Goal: Task Accomplishment & Management: Complete application form

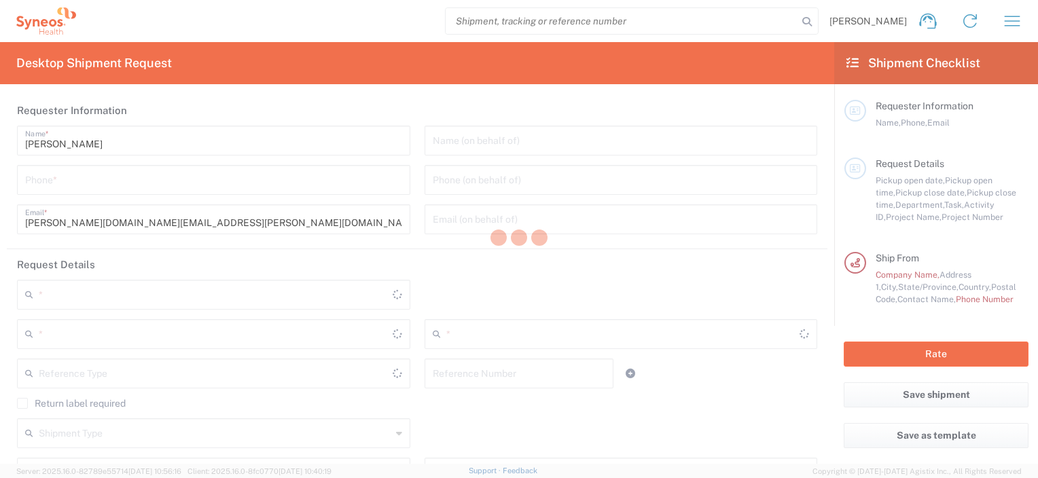
click at [601, 278] on div at bounding box center [519, 239] width 1038 height 478
type input "4657"
type input "Caerus Marketing Group LLC-[GEOGRAPHIC_DATA] [GEOGRAPHIC_DATA] [GEOGRAPHIC_DATA]"
type input "[US_STATE]"
type input "[GEOGRAPHIC_DATA]"
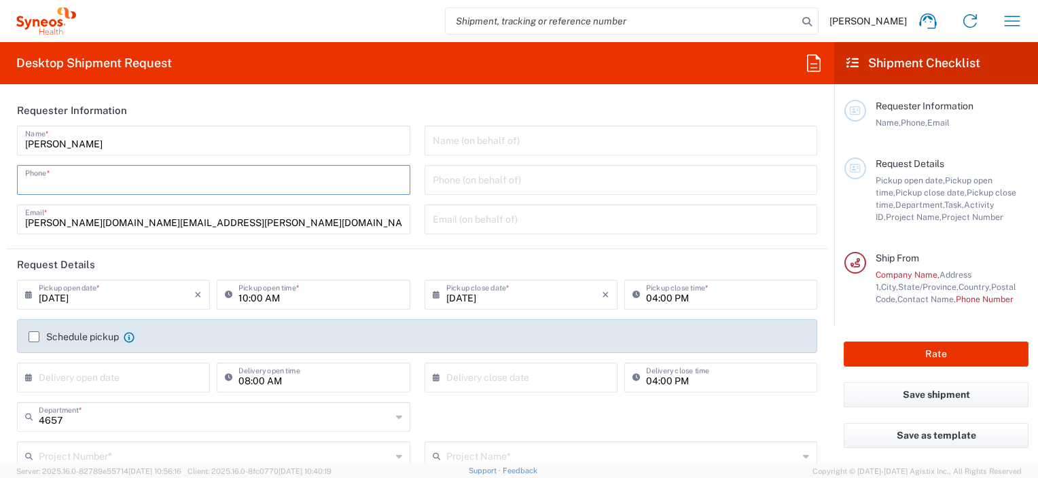
click at [149, 174] on input "tel" at bounding box center [213, 179] width 377 height 24
type input "7276866273"
type input "[EMAIL_ADDRESS][DOMAIN_NAME]"
type input "**6183 DEPARTMENTAL EXPENSE"
type input "6183"
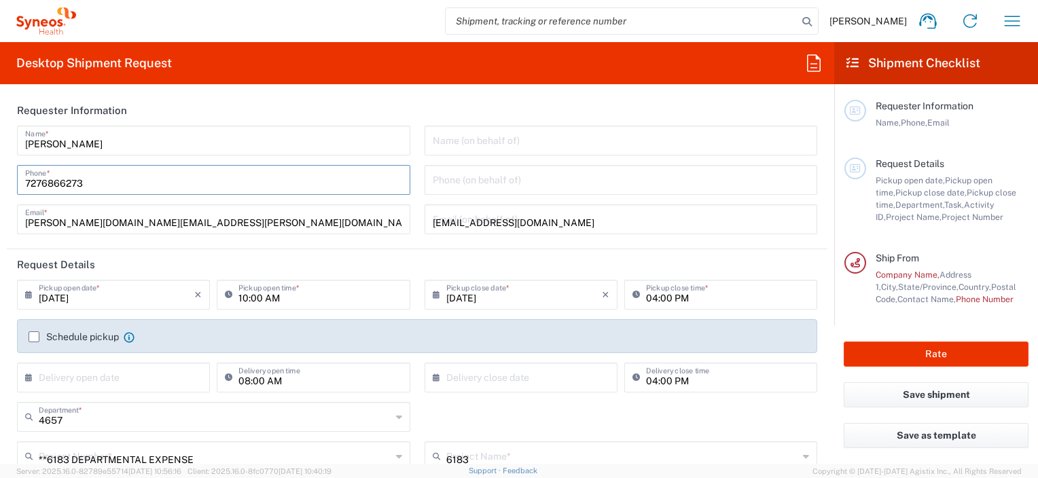
type input "Syneos h"
type input "7276866273"
type input "[PERSON_NAME]"
type input "[STREET_ADDRESS][PERSON_NAME]"
type input "[PERSON_NAME][DEMOGRAPHIC_DATA]"
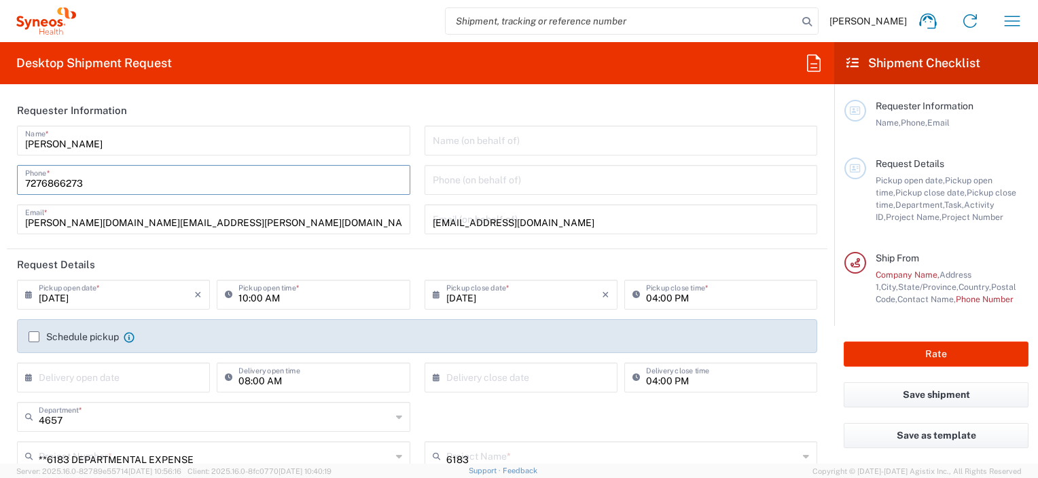
type input "[US_STATE]"
type input "[GEOGRAPHIC_DATA]"
type input "33543"
type input "7276866273"
type input "Medium Box"
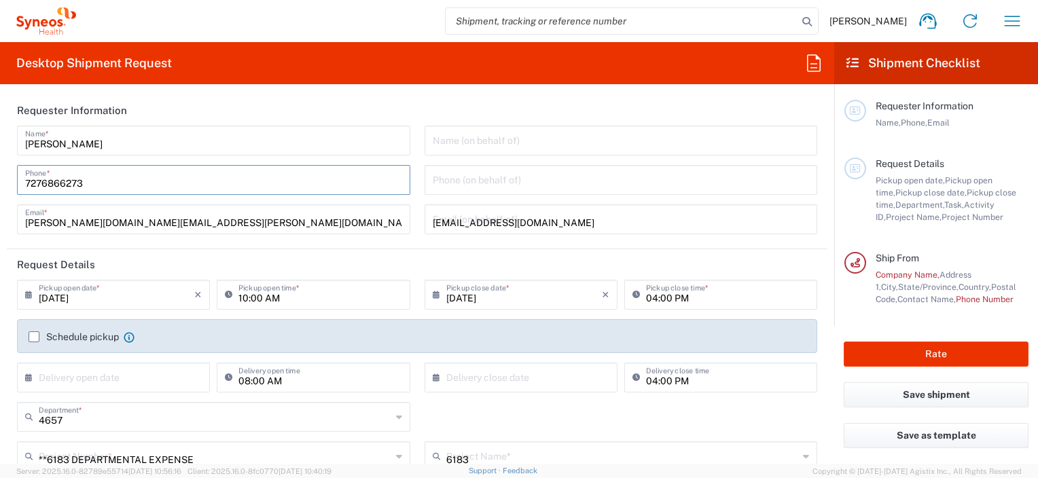
type input "1"
type input "13"
type input "11.5"
type input "2.5"
type input "in"
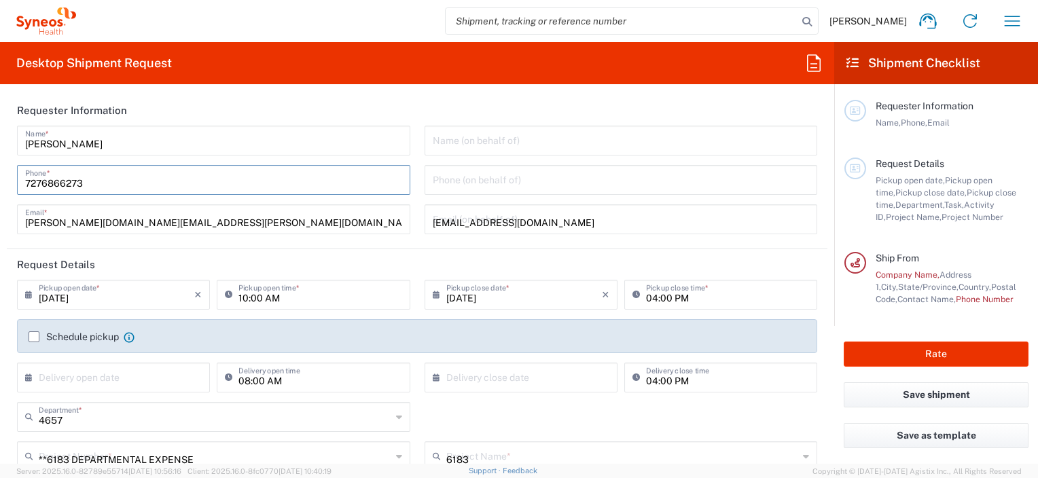
type input "2"
click at [425, 216] on div "jonwang.r@gmail.com Email (on behalf of)" at bounding box center [620, 219] width 393 height 30
click at [516, 225] on input "[EMAIL_ADDRESS][DOMAIN_NAME]" at bounding box center [621, 218] width 377 height 24
click at [529, 198] on div "Name (on behalf of) Phone (on behalf of) jonwang.r@gmail.com Email (on behalf o…" at bounding box center [620, 185] width 407 height 118
click at [487, 234] on div "jonwang.r@gmail.com Email (on behalf of)" at bounding box center [620, 219] width 393 height 30
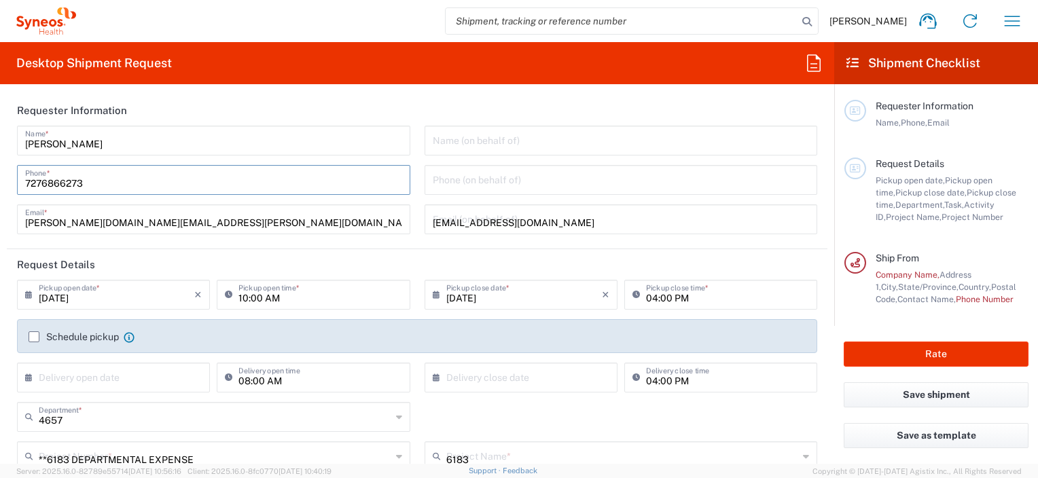
click at [527, 225] on input "[EMAIL_ADDRESS][DOMAIN_NAME]" at bounding box center [621, 218] width 377 height 24
click at [168, 181] on input "7276866273" at bounding box center [213, 179] width 377 height 24
click at [93, 181] on input "7276866273" at bounding box center [213, 179] width 377 height 24
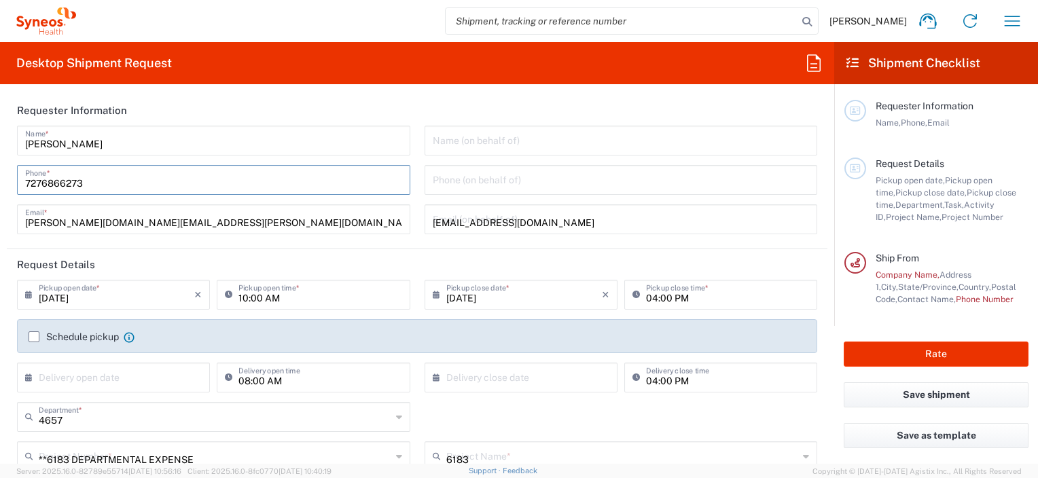
click at [88, 181] on input "7276866273" at bounding box center [213, 179] width 377 height 24
click at [87, 181] on input "7276866273" at bounding box center [213, 179] width 377 height 24
click at [87, 181] on input "tel" at bounding box center [213, 179] width 377 height 24
click at [62, 477] on html "Jonathan Wang Home Shipment estimator Shipment tracking Desktop shipment reques…" at bounding box center [519, 239] width 1038 height 478
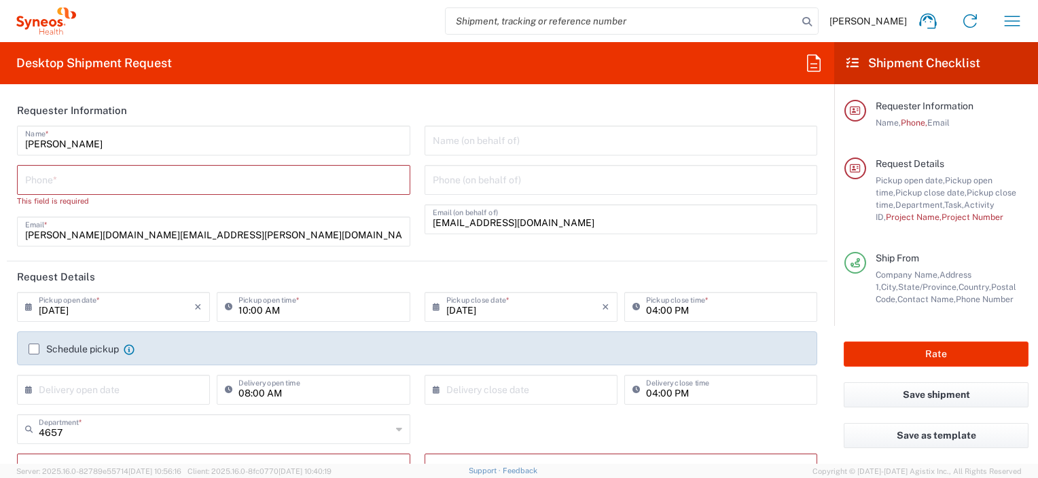
click at [242, 179] on input "tel" at bounding box center [213, 179] width 377 height 24
click at [238, 227] on input "[PERSON_NAME][DOMAIN_NAME][EMAIL_ADDRESS][PERSON_NAME][DOMAIN_NAME]" at bounding box center [213, 231] width 377 height 24
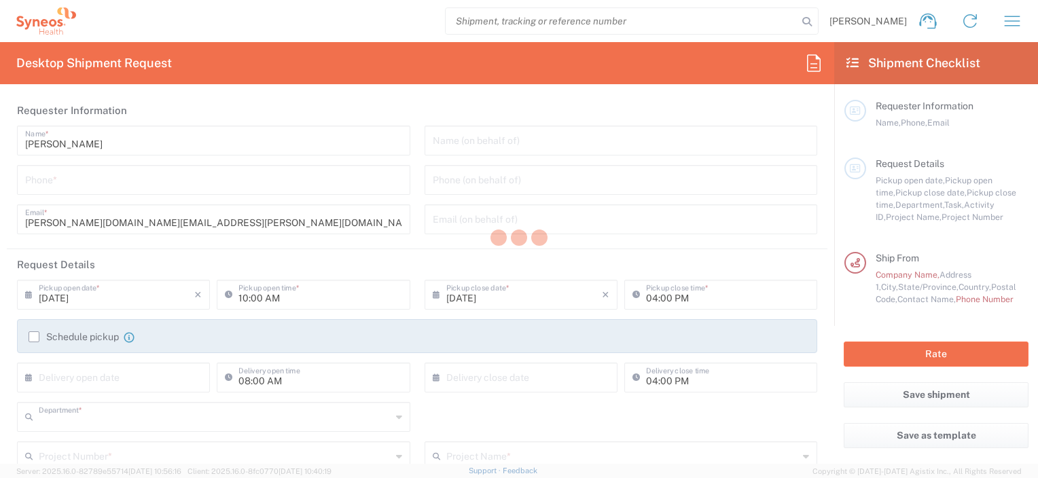
type input "4657"
type input "[US_STATE]"
type input "[GEOGRAPHIC_DATA]"
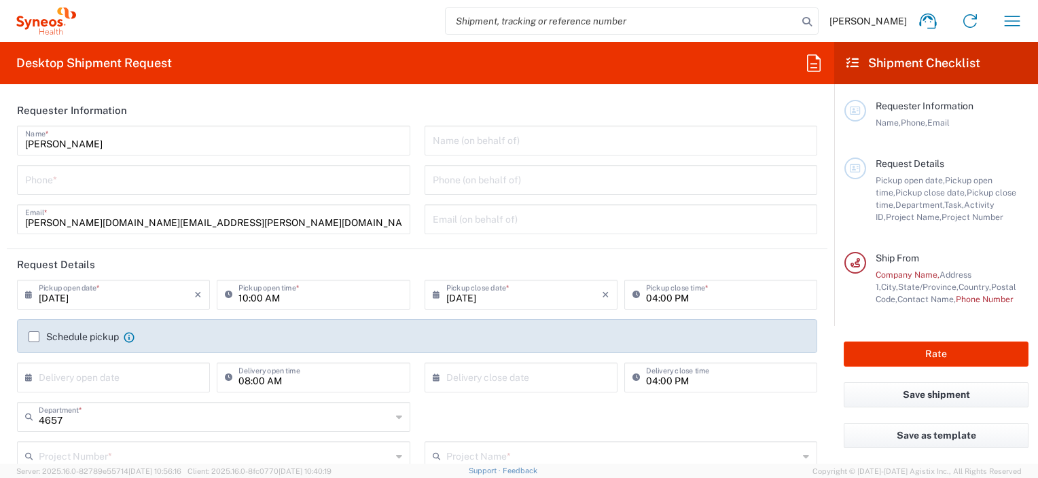
type input "Caerus Marketing Group LLC-[GEOGRAPHIC_DATA] [GEOGRAPHIC_DATA] [GEOGRAPHIC_DATA]"
click at [131, 185] on input "tel" at bounding box center [213, 179] width 377 height 24
click at [115, 181] on input "7276866273" at bounding box center [213, 179] width 377 height 24
type input "7276866273"
click at [202, 228] on input "[PERSON_NAME][DOMAIN_NAME][EMAIL_ADDRESS][PERSON_NAME][DOMAIN_NAME]" at bounding box center [213, 218] width 377 height 24
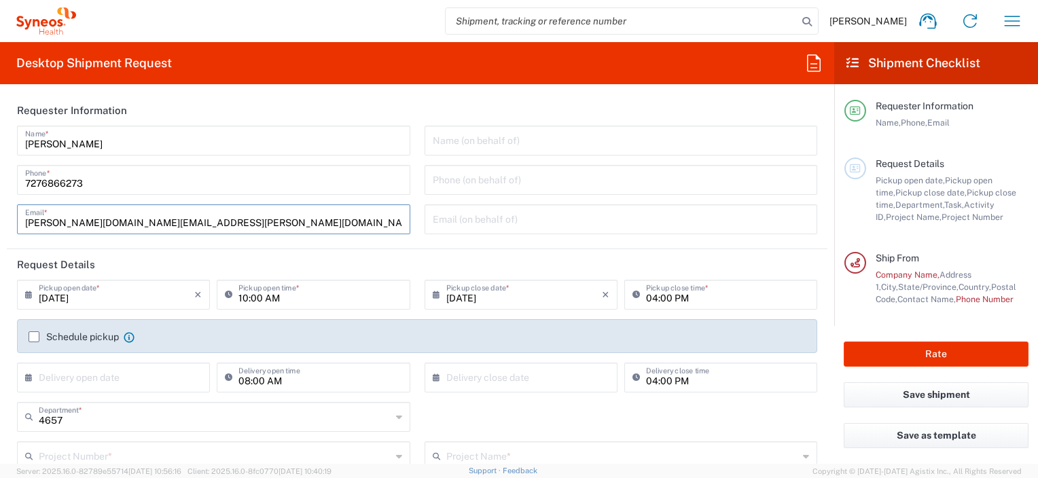
drag, startPoint x: 490, startPoint y: 215, endPoint x: 299, endPoint y: 255, distance: 195.1
click at [490, 215] on input "text" at bounding box center [621, 218] width 377 height 24
click at [299, 255] on header "Request Details" at bounding box center [417, 264] width 820 height 31
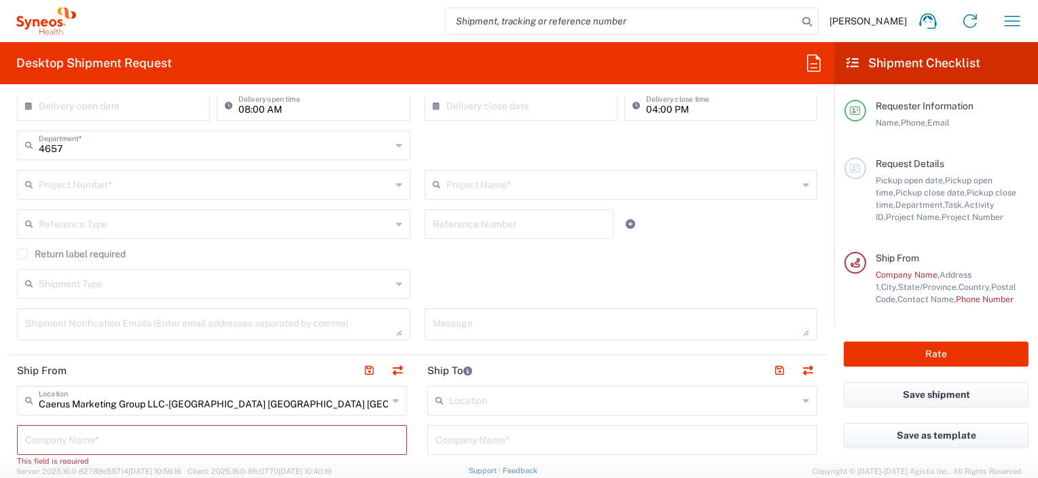
scroll to position [181, 0]
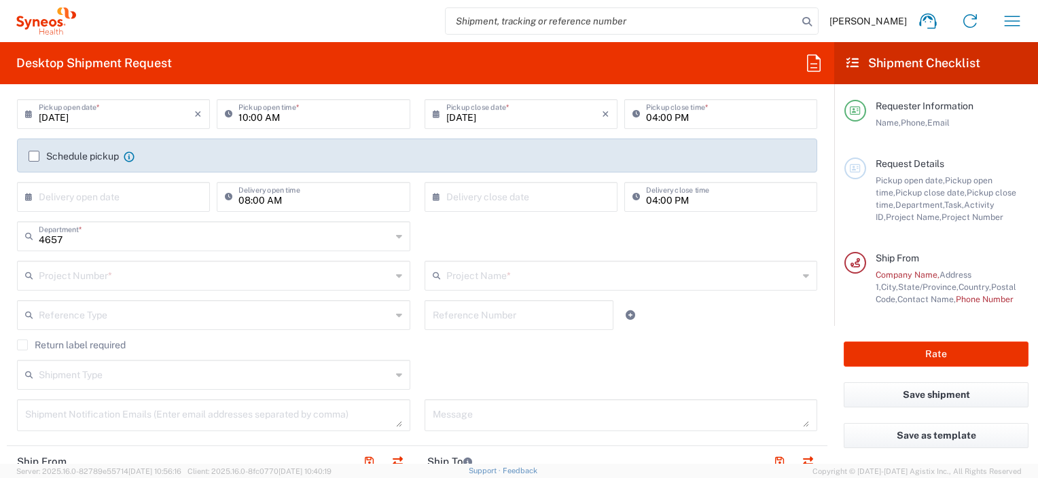
click at [116, 200] on input "text" at bounding box center [117, 196] width 156 height 24
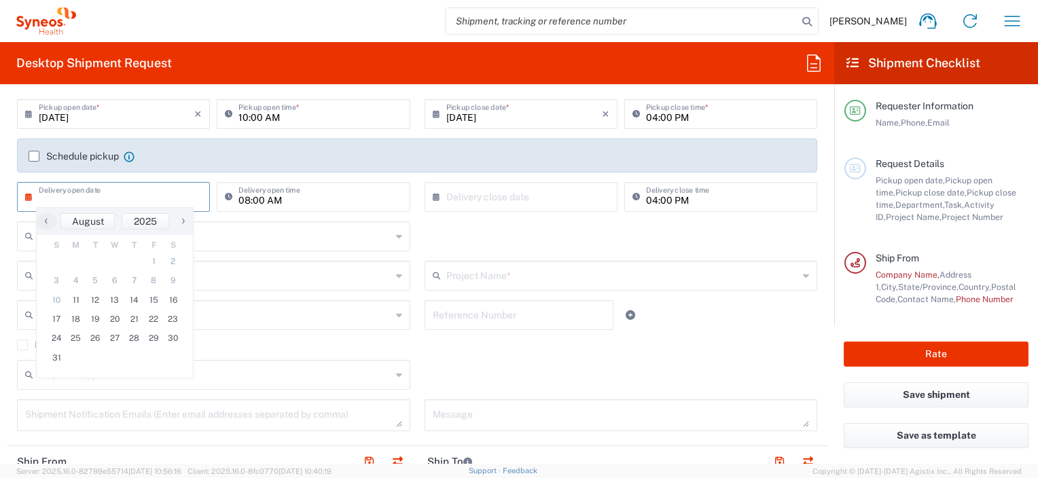
click at [506, 245] on div "4657 Department * 4657 3000 3100 3109 3110 3111 3112 3125 3130 3135 3136 3150 3…" at bounding box center [417, 240] width 814 height 39
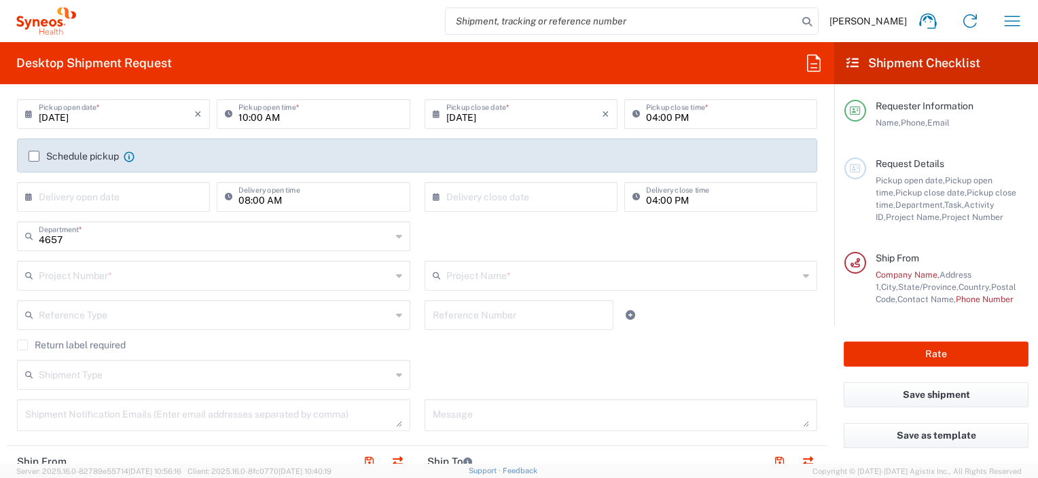
click at [582, 367] on div "Shipment Type Batch Regular" at bounding box center [417, 379] width 814 height 39
click at [194, 272] on input "text" at bounding box center [215, 275] width 352 height 24
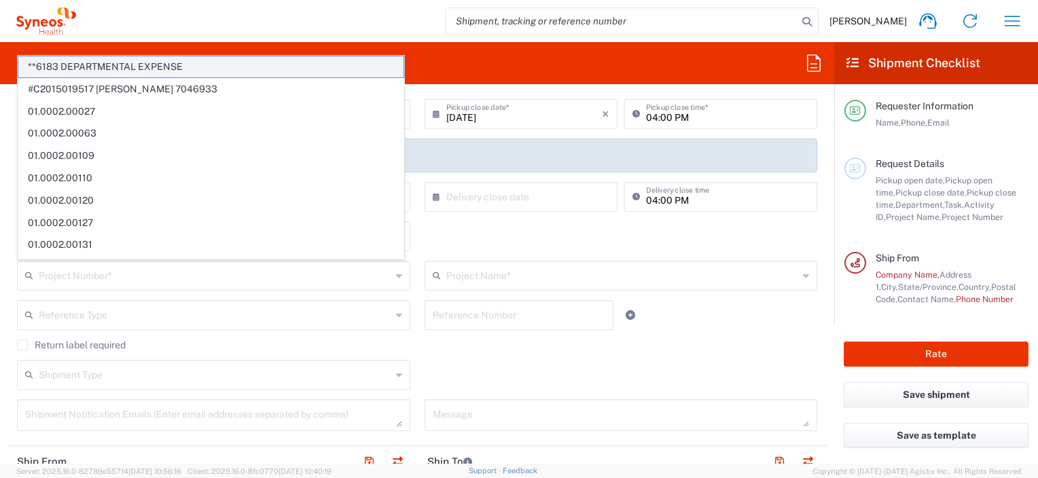
click at [147, 63] on span "**6183 DEPARTMENTAL EXPENSE" at bounding box center [210, 66] width 385 height 21
type input "**6183 DEPARTMENTAL EXPENSE"
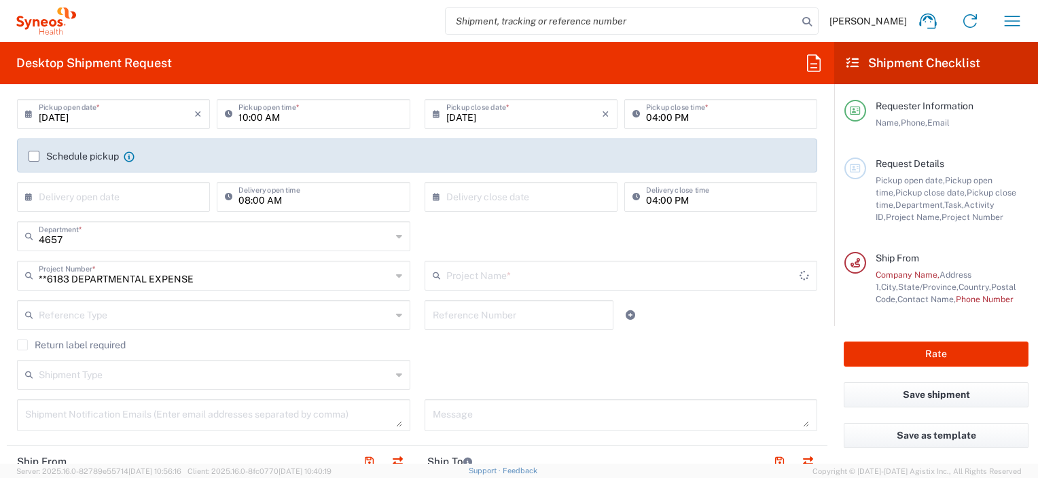
type input "6183"
click at [608, 371] on div "Shipment Type Batch Regular" at bounding box center [417, 379] width 814 height 39
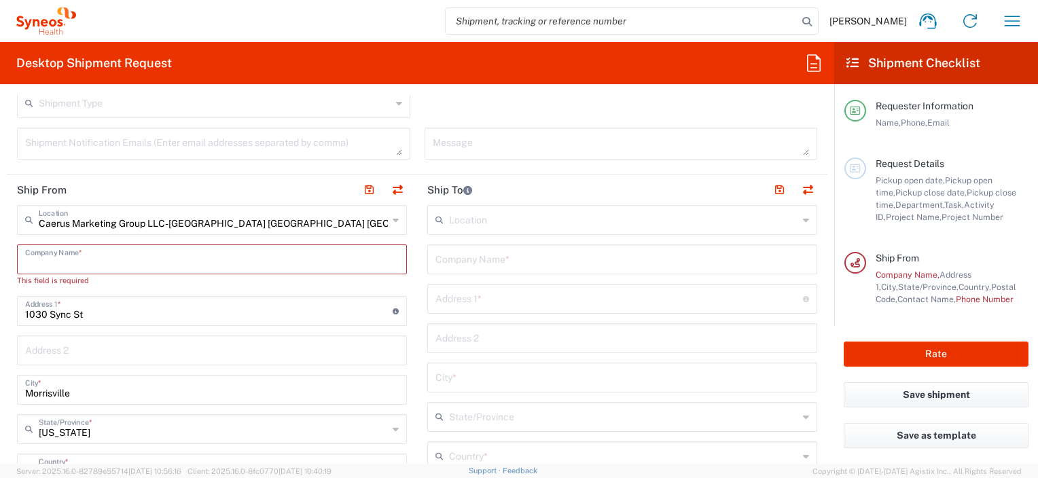
click at [71, 258] on input "text" at bounding box center [211, 259] width 373 height 24
click at [238, 227] on input "Caerus Marketing Group LLC-[GEOGRAPHIC_DATA] [GEOGRAPHIC_DATA] [GEOGRAPHIC_DATA]" at bounding box center [213, 219] width 349 height 24
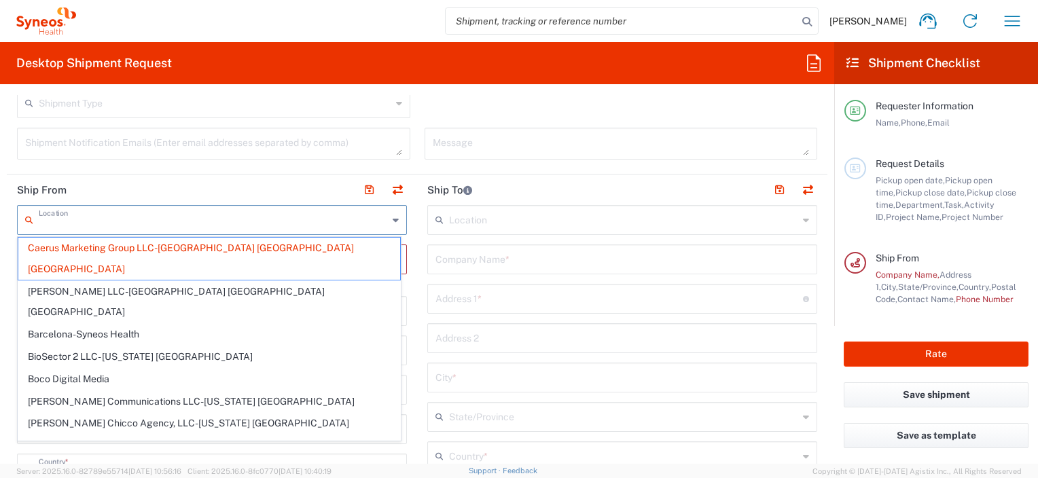
click at [205, 183] on header "Ship From" at bounding box center [212, 190] width 410 height 31
type input "Caerus Marketing Group LLC-[GEOGRAPHIC_DATA] [GEOGRAPHIC_DATA] [GEOGRAPHIC_DATA]"
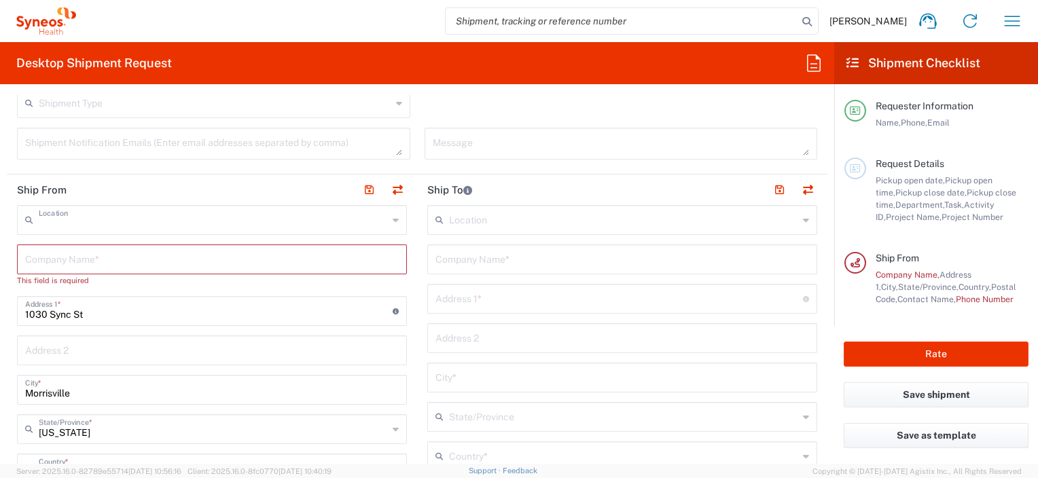
click at [187, 223] on input "text" at bounding box center [213, 219] width 349 height 24
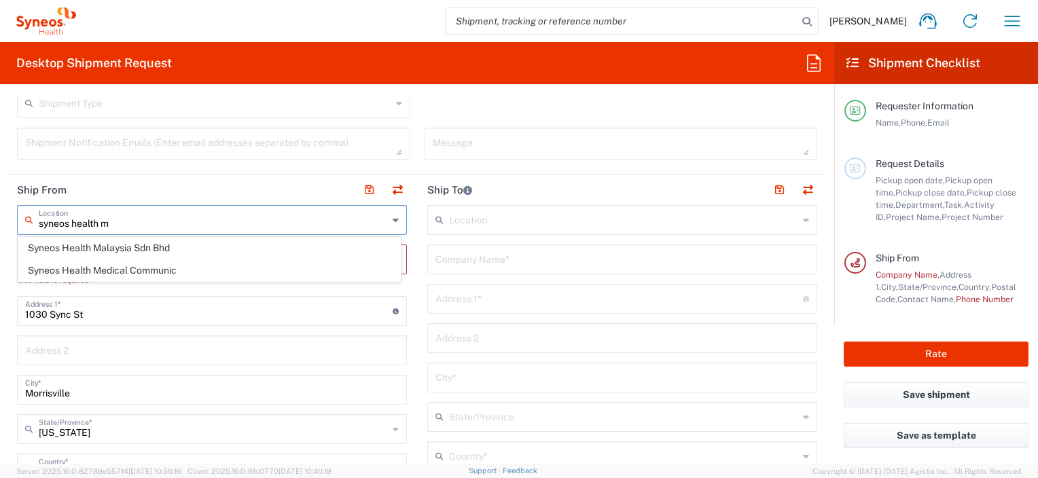
type input "syneos health m"
click at [551, 187] on header "Ship To" at bounding box center [622, 190] width 410 height 31
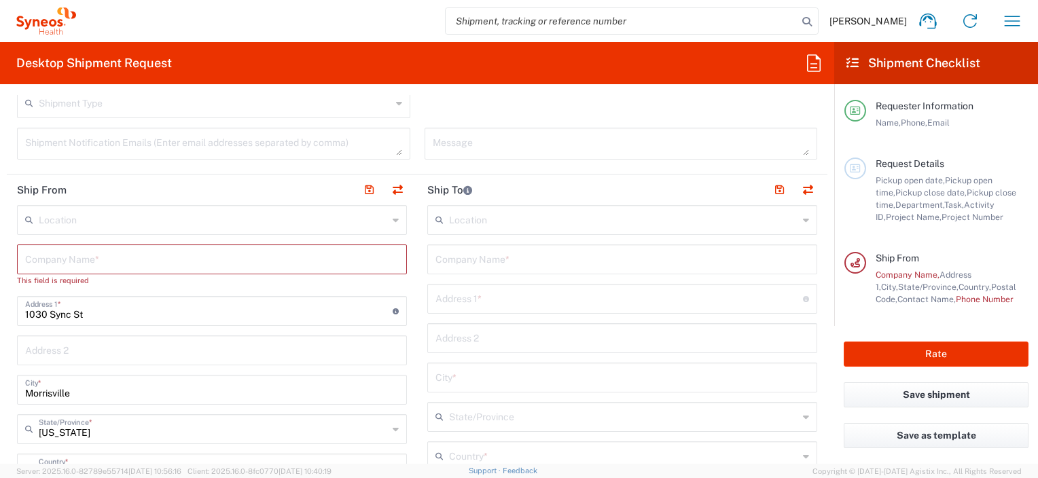
click at [167, 222] on input "text" at bounding box center [213, 219] width 349 height 24
type input "Caerus Marketing Group LLC-[GEOGRAPHIC_DATA] [GEOGRAPHIC_DATA] [GEOGRAPHIC_DATA]"
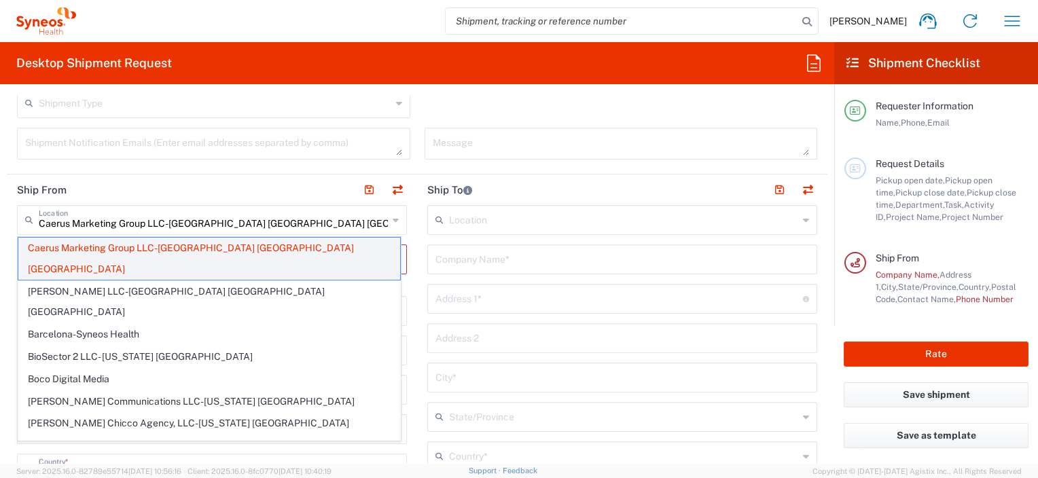
click at [130, 244] on span "Caerus Marketing Group LLC-[GEOGRAPHIC_DATA] [GEOGRAPHIC_DATA] [GEOGRAPHIC_DATA]" at bounding box center [209, 259] width 382 height 42
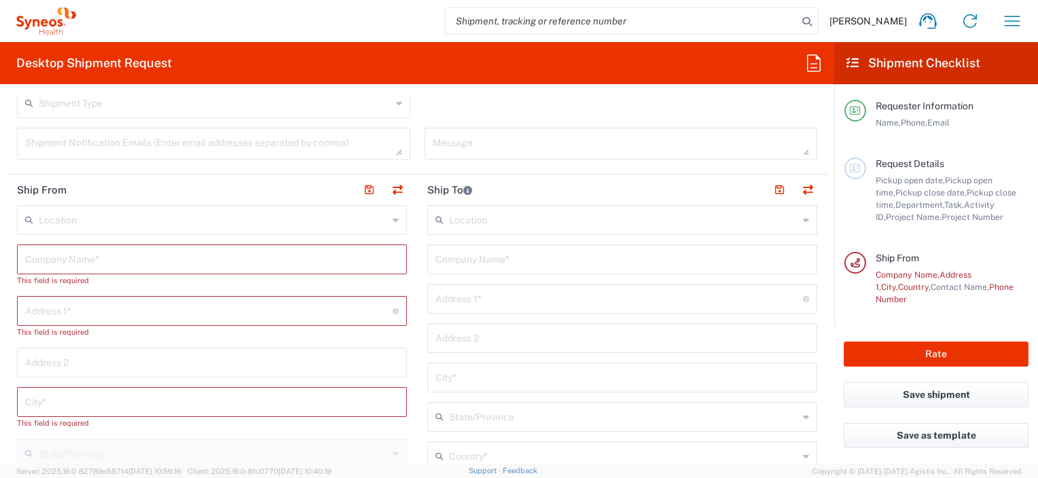
click at [125, 219] on input "text" at bounding box center [213, 219] width 349 height 24
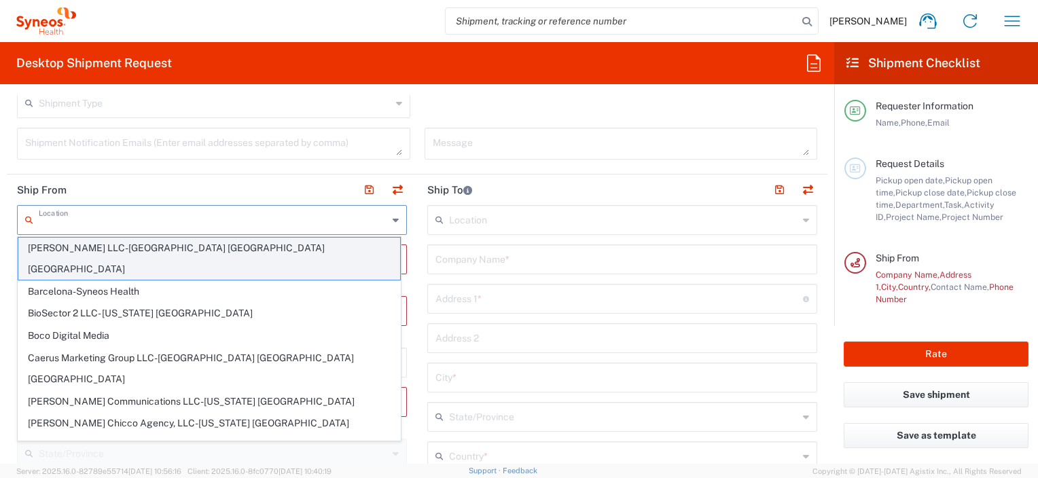
click at [125, 249] on span "[PERSON_NAME] LLC-[GEOGRAPHIC_DATA] [GEOGRAPHIC_DATA] [GEOGRAPHIC_DATA]" at bounding box center [209, 259] width 382 height 42
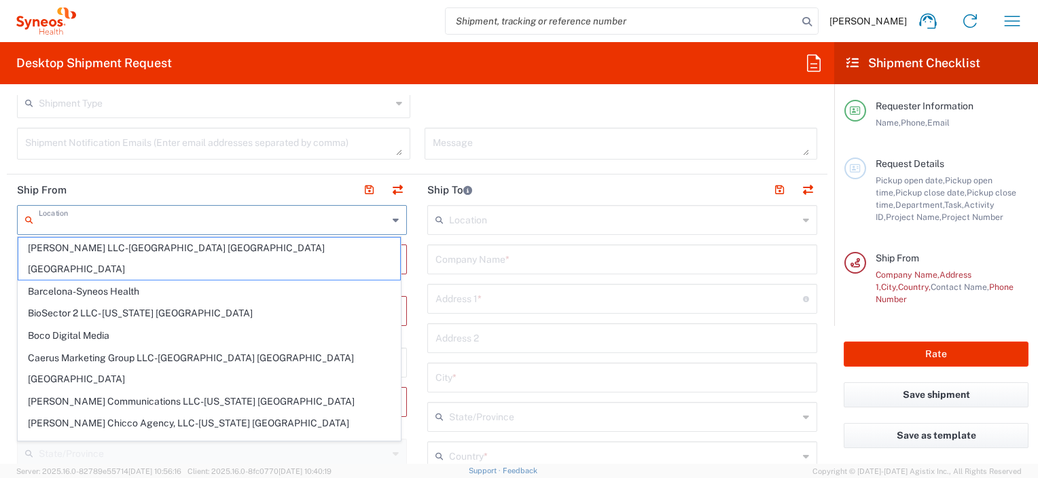
click at [125, 248] on input "text" at bounding box center [211, 259] width 373 height 24
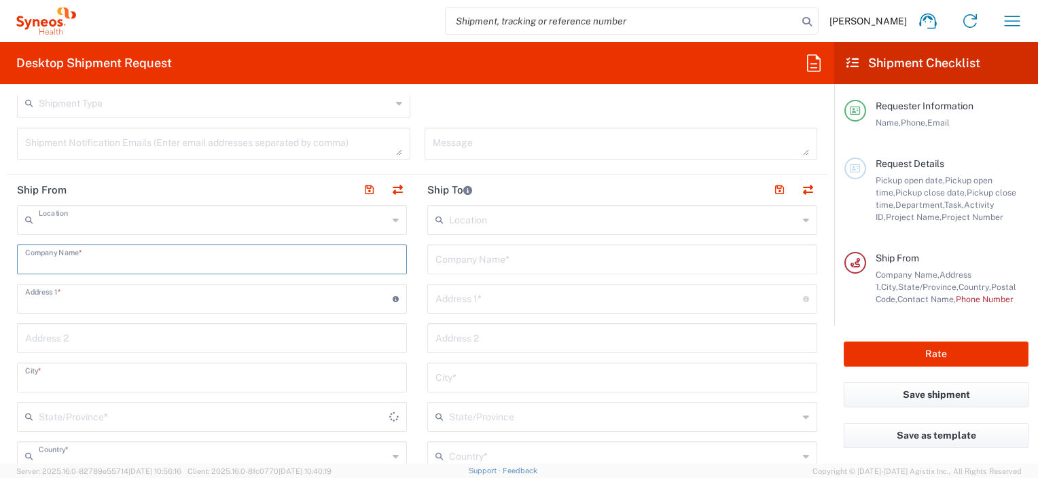
type input "[PERSON_NAME] LLC-[GEOGRAPHIC_DATA] [GEOGRAPHIC_DATA] [GEOGRAPHIC_DATA]"
type input "[PERSON_NAME] LLC"
type input "1030 Sync St"
type input "Morrisville"
type input "[GEOGRAPHIC_DATA]"
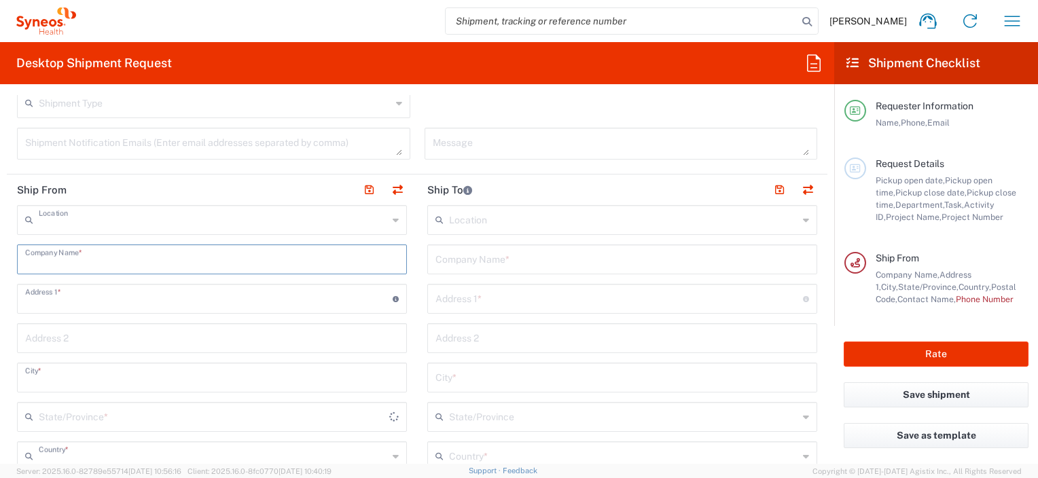
type input "27560"
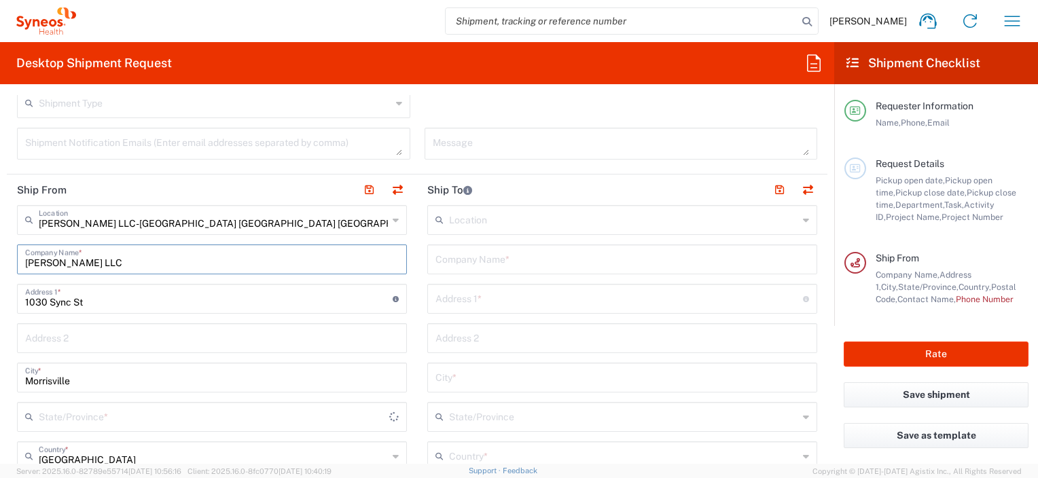
type input "[US_STATE]"
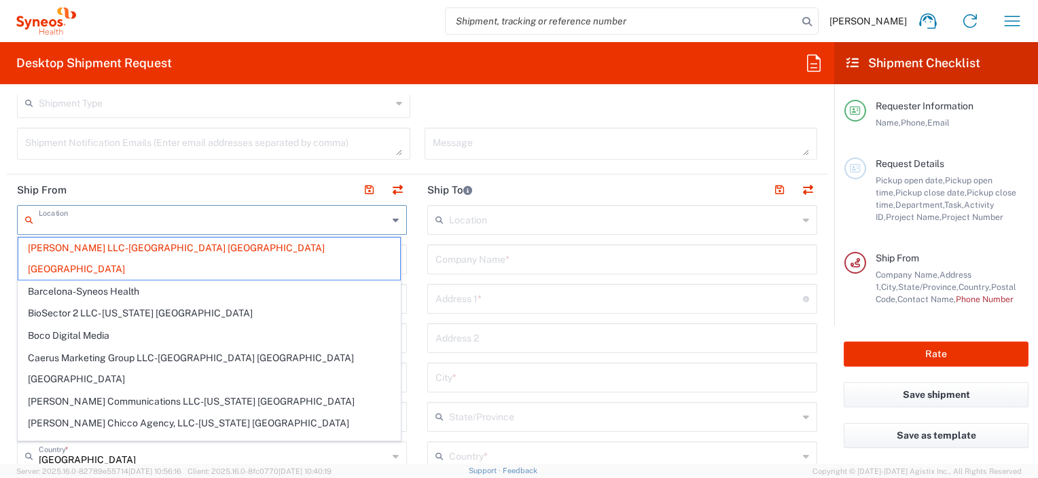
click at [236, 214] on input "text" at bounding box center [213, 219] width 349 height 24
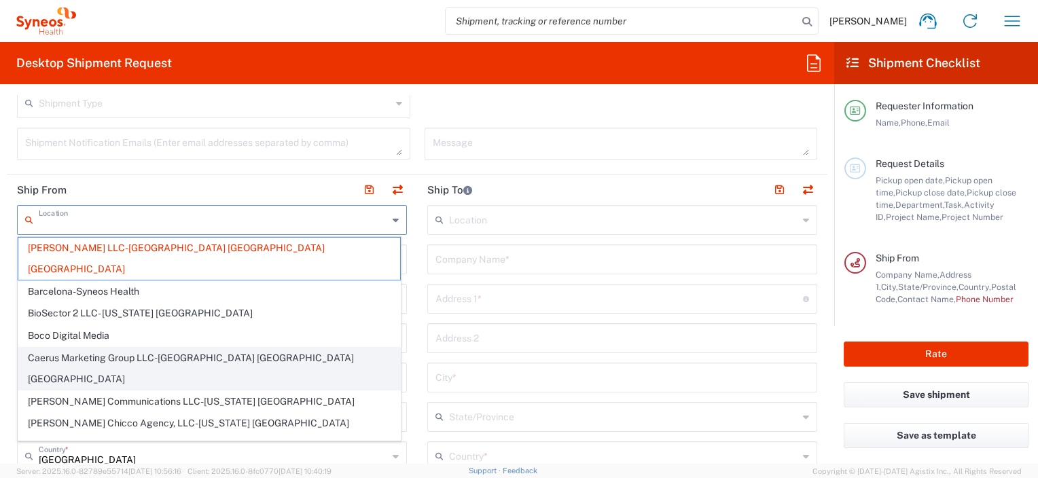
click at [190, 348] on span "Caerus Marketing Group LLC-[GEOGRAPHIC_DATA] [GEOGRAPHIC_DATA] [GEOGRAPHIC_DATA]" at bounding box center [209, 369] width 382 height 42
type input "Caerus Marketing Group LLC-[GEOGRAPHIC_DATA] [GEOGRAPHIC_DATA] [GEOGRAPHIC_DATA]"
type input "Caerus Marketing Group, LLC"
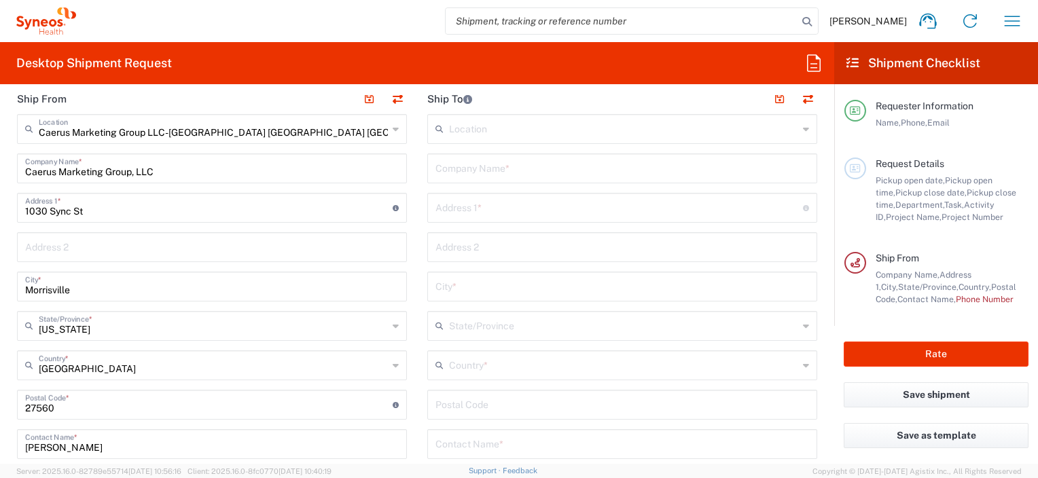
scroll to position [724, 0]
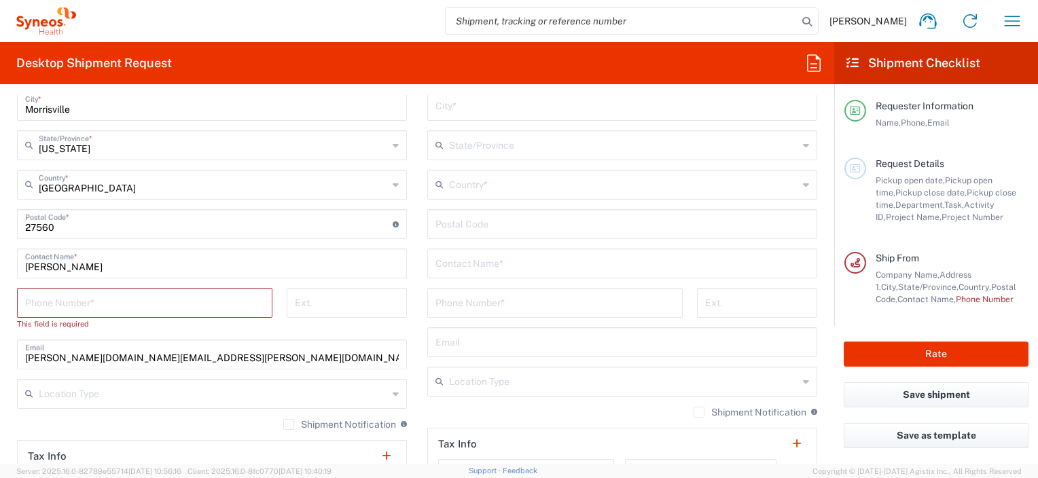
click at [128, 298] on input "tel" at bounding box center [144, 302] width 239 height 24
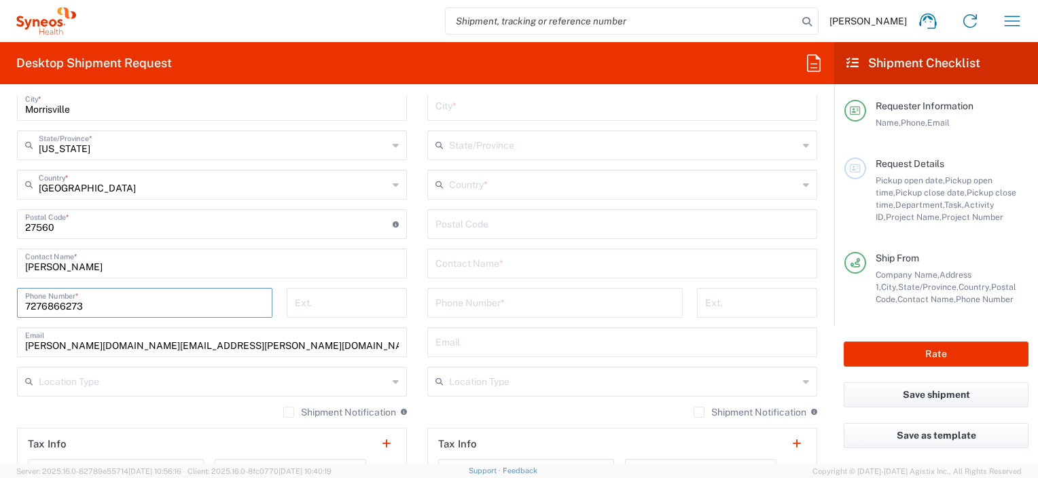
scroll to position [362, 0]
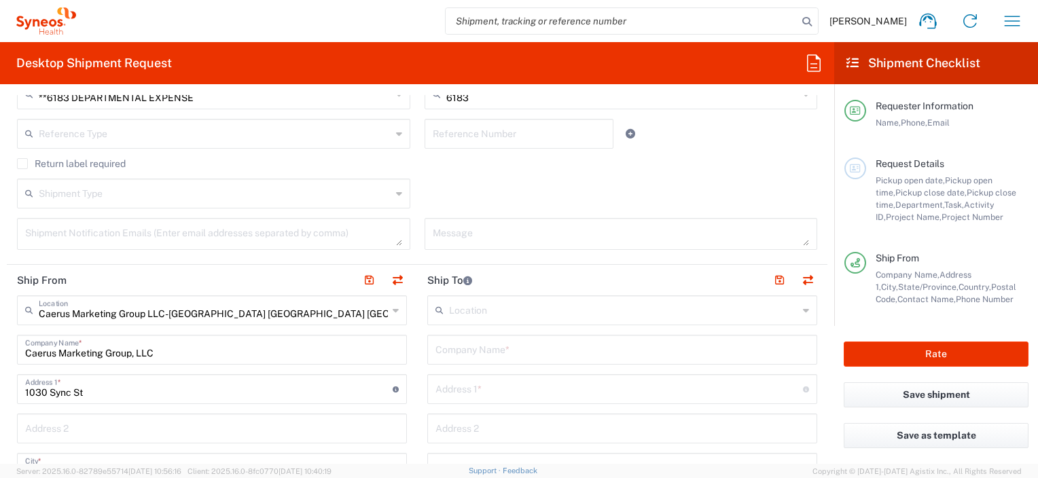
type input "7276866273"
click at [505, 313] on input "text" at bounding box center [623, 309] width 349 height 24
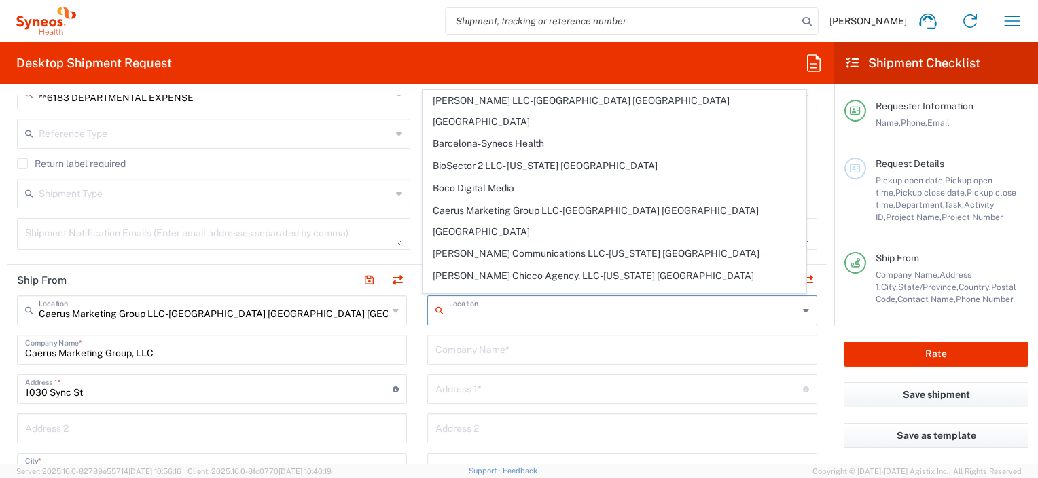
click at [505, 345] on input "text" at bounding box center [621, 349] width 373 height 24
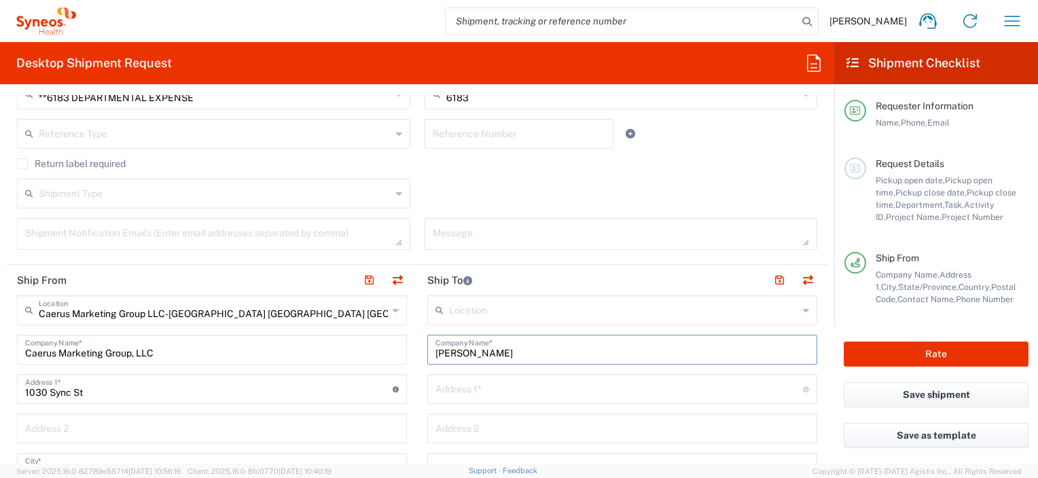
type input "[PERSON_NAME]"
click at [479, 388] on input "text" at bounding box center [618, 388] width 367 height 24
type input "[STREET_ADDRESS][PERSON_NAME]"
type input "[EMAIL_ADDRESS][DOMAIN_NAME]"
type input "[PERSON_NAME][DEMOGRAPHIC_DATA]"
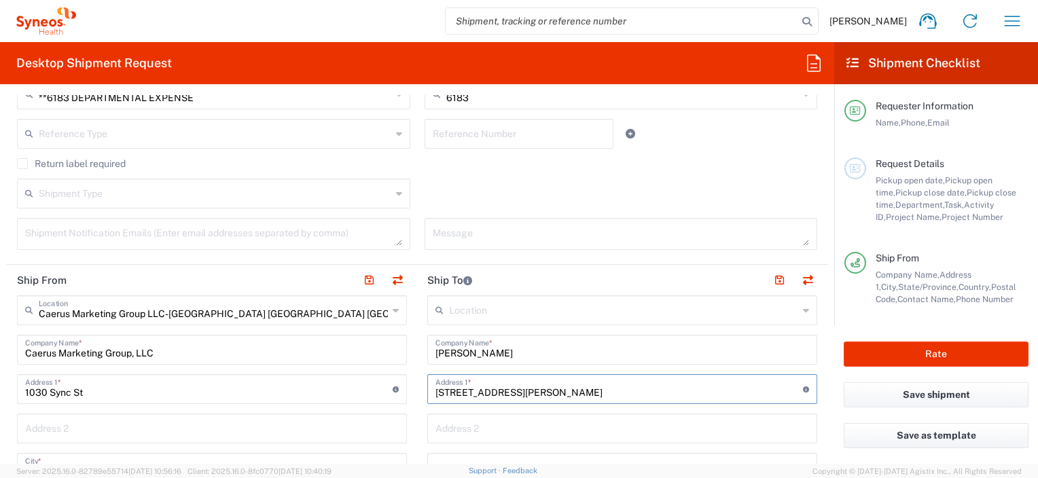
type input "[US_STATE]"
type input "[GEOGRAPHIC_DATA]"
type input "33543"
type input "[PERSON_NAME]"
type input "Medium Box"
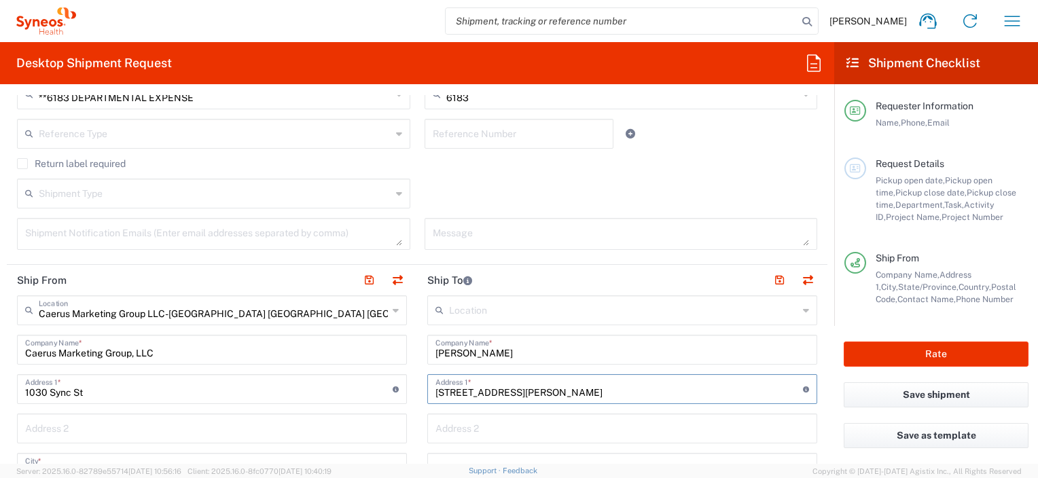
type input "1"
type input "13"
type input "11.5"
type input "2.5"
type input "in"
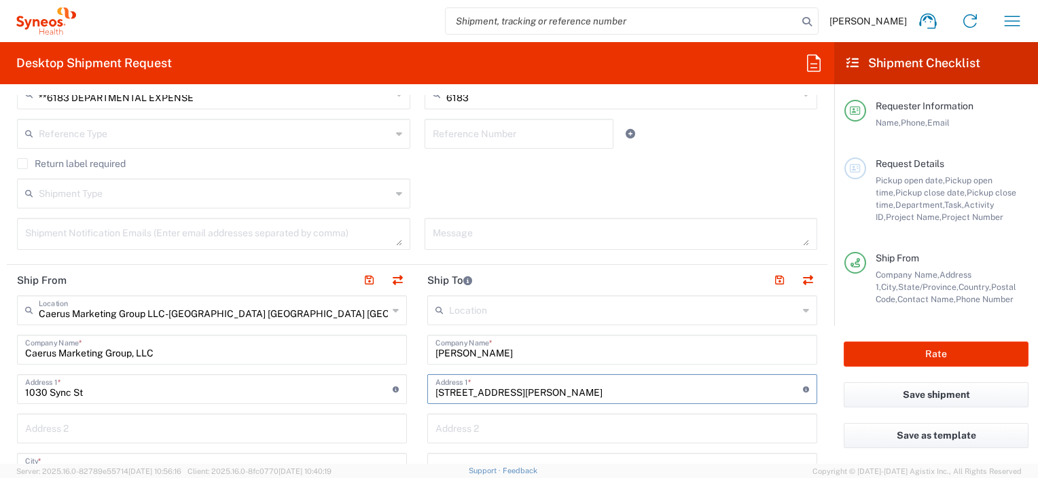
type input "1"
type input "lbs"
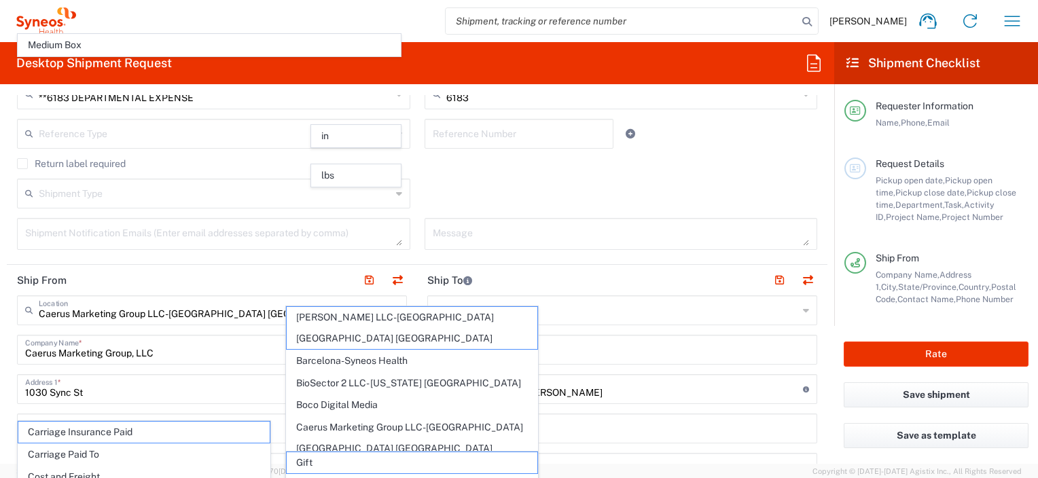
scroll to position [1358, 0]
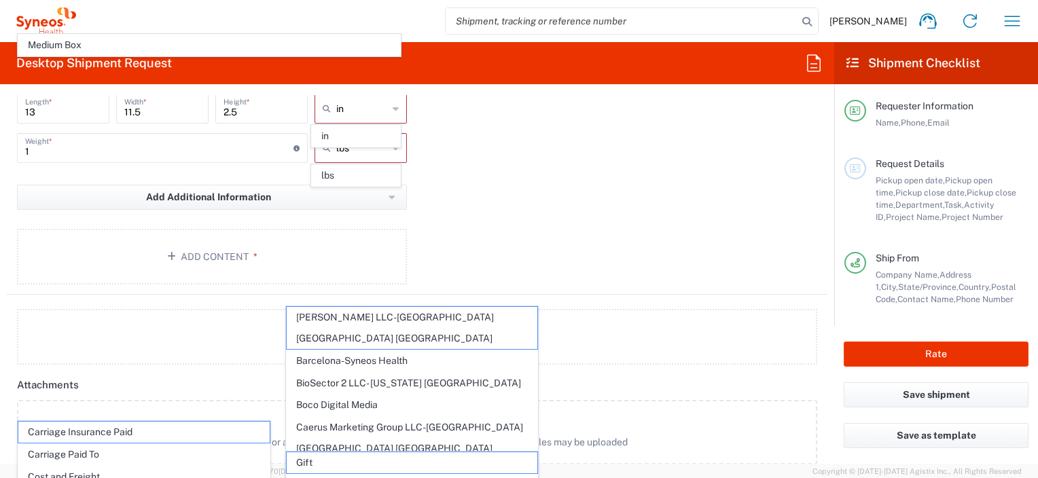
drag, startPoint x: 822, startPoint y: 354, endPoint x: 831, endPoint y: 345, distance: 13.0
click at [822, 354] on div "Add a Package" at bounding box center [417, 337] width 835 height 56
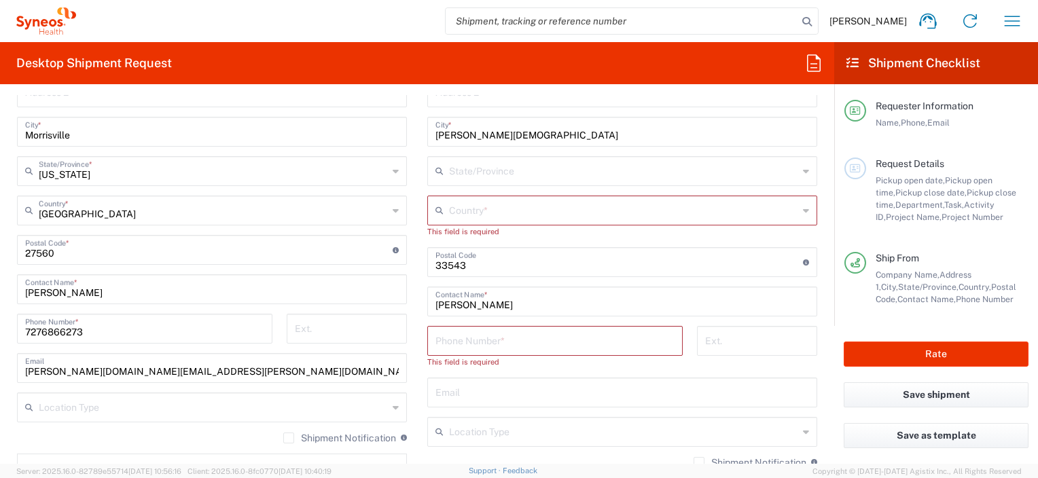
scroll to position [701, 0]
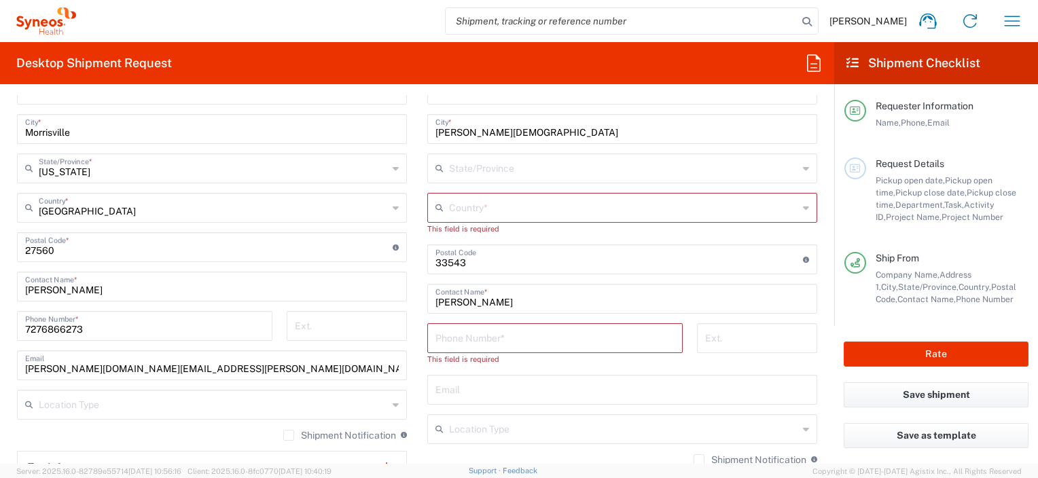
click at [451, 207] on input "text" at bounding box center [623, 207] width 349 height 24
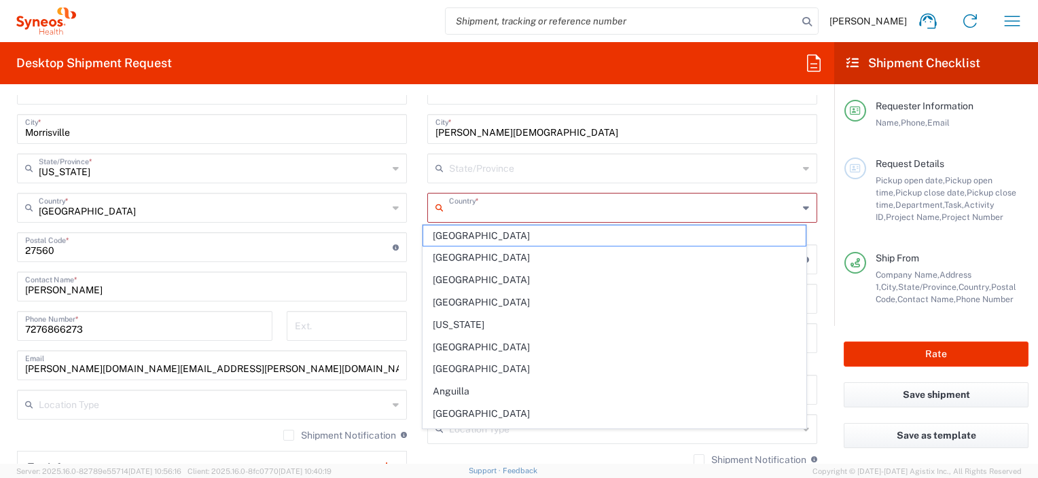
type input "[GEOGRAPHIC_DATA]"
type input "[US_STATE]"
type input "[PERSON_NAME][DOMAIN_NAME][EMAIL_ADDRESS][PERSON_NAME][DOMAIN_NAME]"
type input "[PERSON_NAME]"
click at [417, 225] on main "Location [PERSON_NAME] LLC-[GEOGRAPHIC_DATA] [GEOGRAPHIC_DATA] [GEOGRAPHIC_DATA…" at bounding box center [622, 254] width 410 height 595
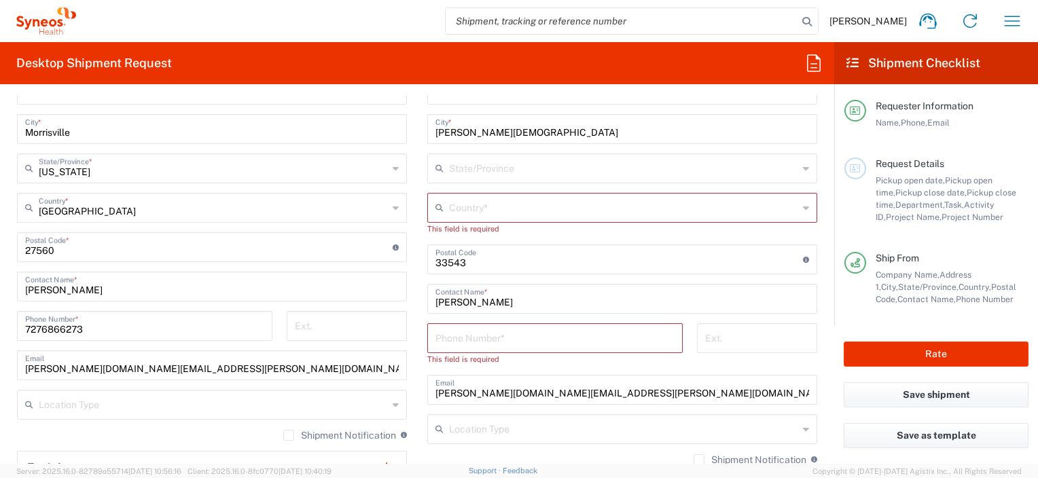
drag, startPoint x: 504, startPoint y: 200, endPoint x: 508, endPoint y: 210, distance: 11.0
click at [504, 200] on input "text" at bounding box center [623, 207] width 349 height 24
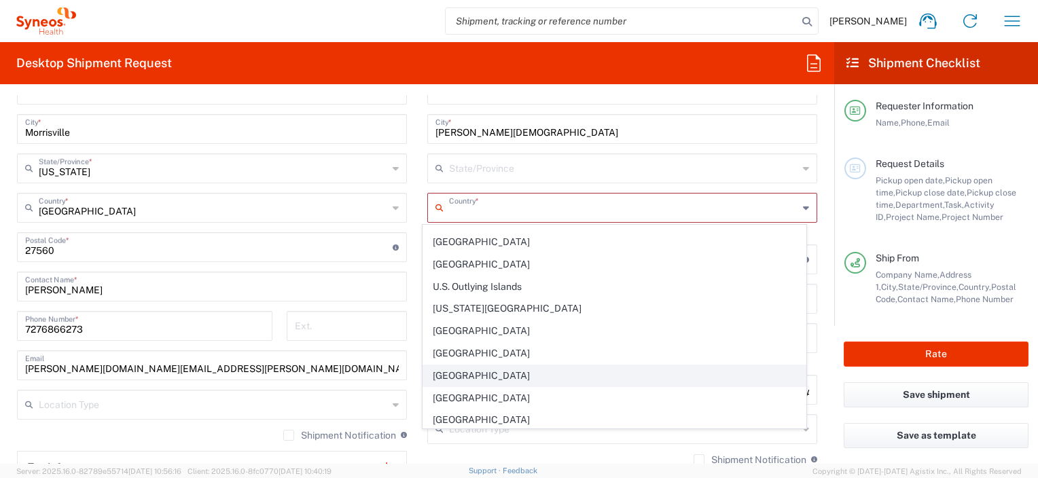
scroll to position [5184, 0]
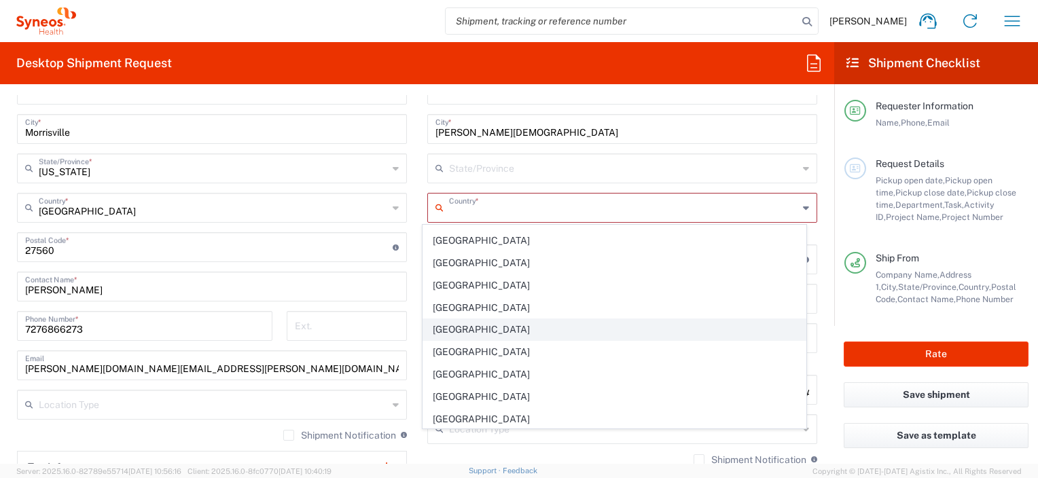
click at [494, 319] on span "[GEOGRAPHIC_DATA]" at bounding box center [614, 329] width 382 height 21
type input "[GEOGRAPHIC_DATA]"
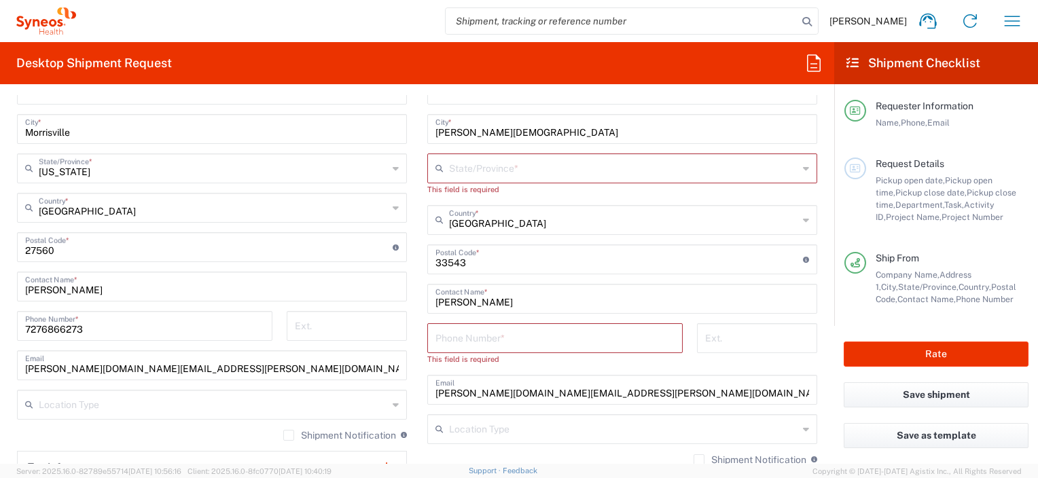
click at [532, 172] on input "text" at bounding box center [623, 168] width 349 height 24
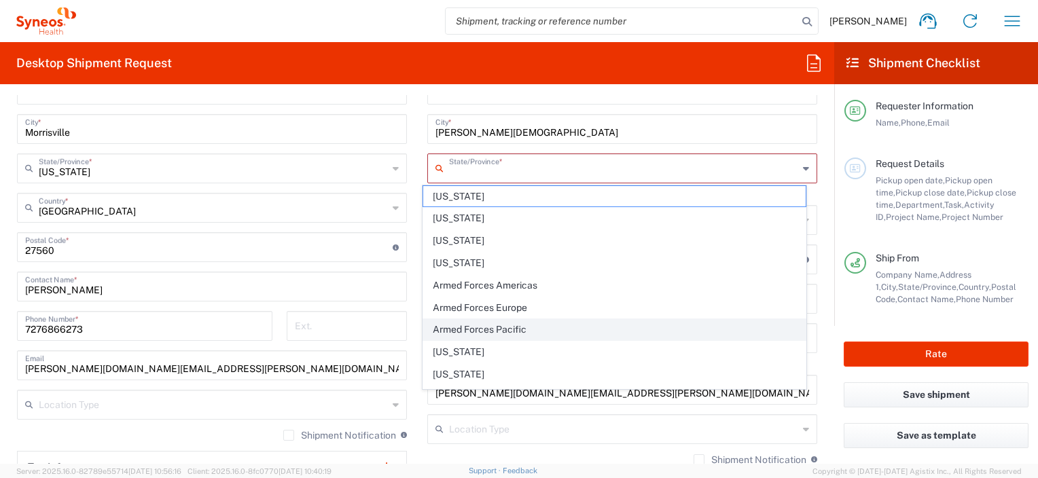
scroll to position [181, 0]
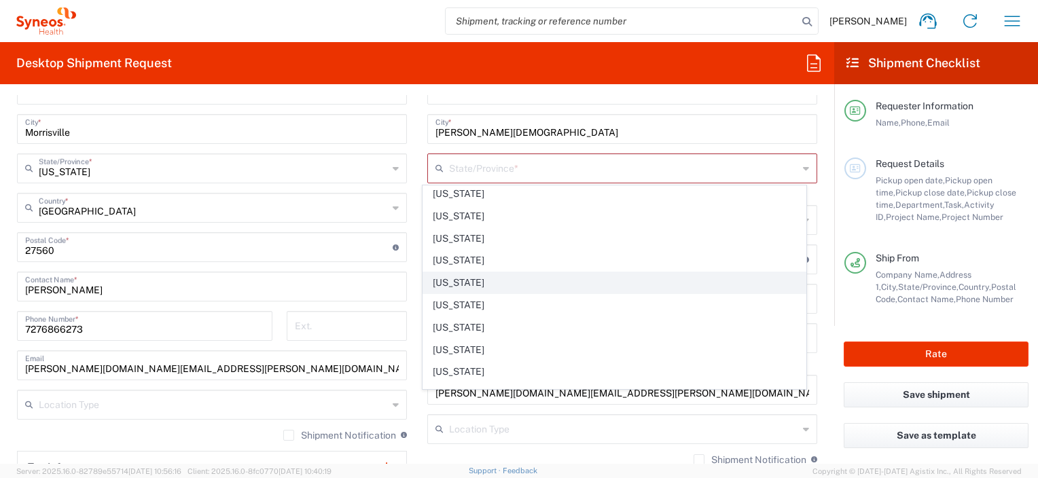
click at [454, 287] on span "[US_STATE]" at bounding box center [614, 282] width 382 height 21
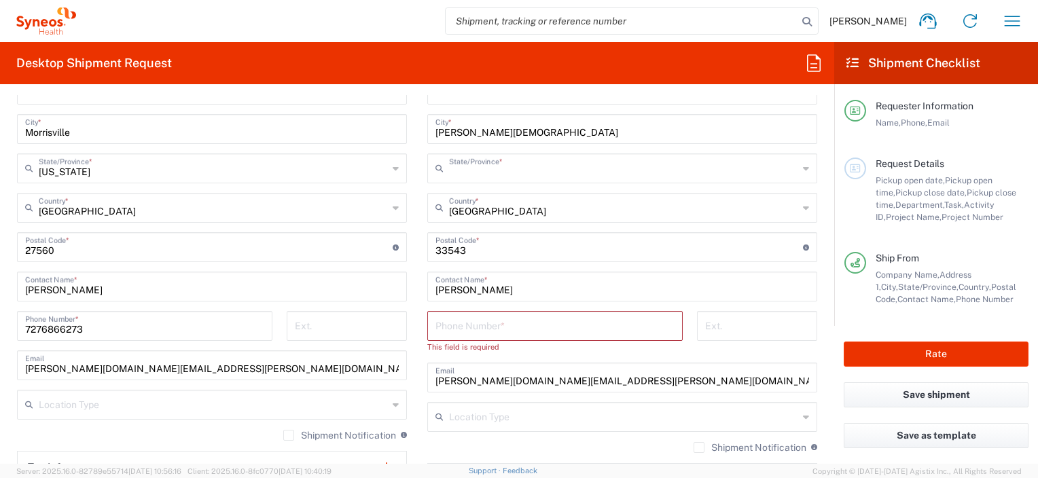
type input "[US_STATE]"
click at [487, 321] on input "tel" at bounding box center [554, 325] width 239 height 24
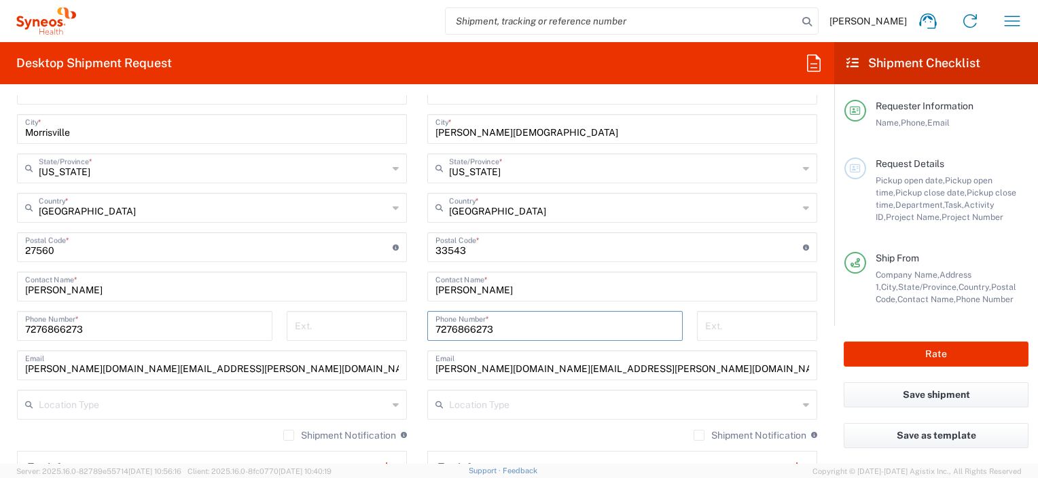
scroll to position [1019, 0]
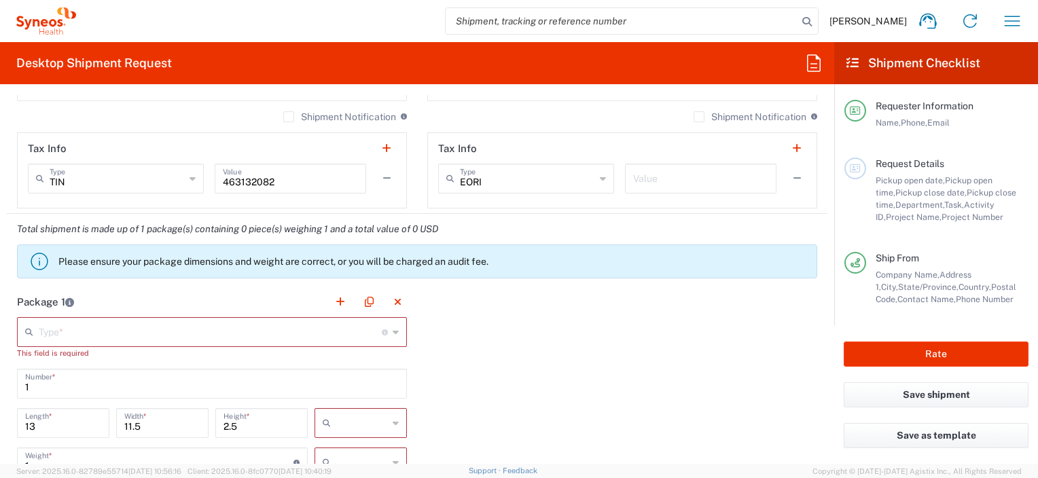
type input "7276866273"
click at [172, 344] on div "Type * Material used to package goods" at bounding box center [212, 332] width 390 height 30
click at [187, 335] on input "text" at bounding box center [210, 331] width 343 height 24
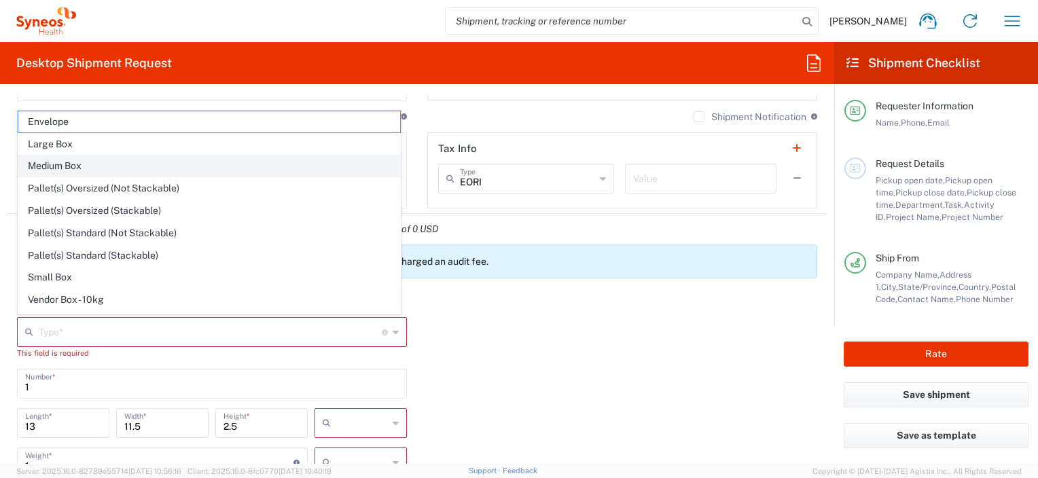
click at [83, 161] on span "Medium Box" at bounding box center [209, 166] width 382 height 21
type input "Medium Box"
type input "in"
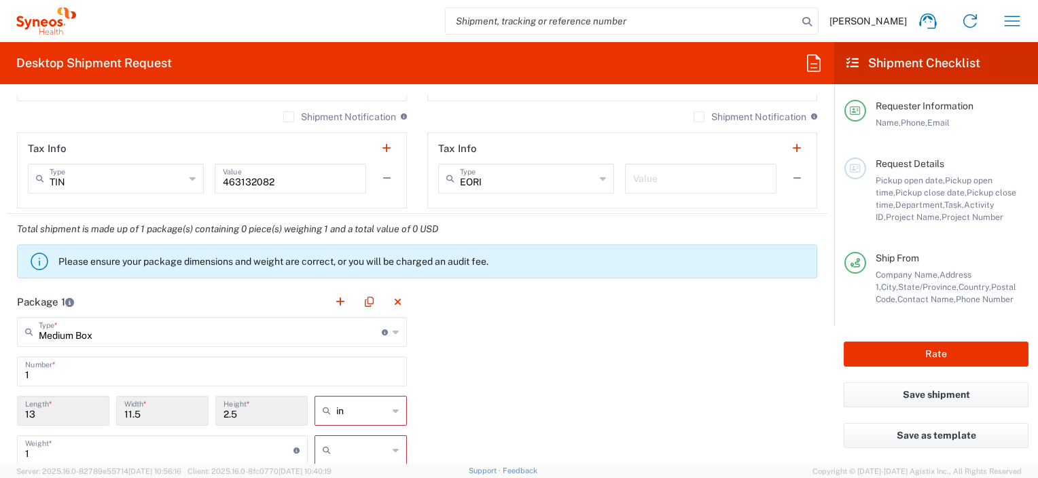
scroll to position [1201, 0]
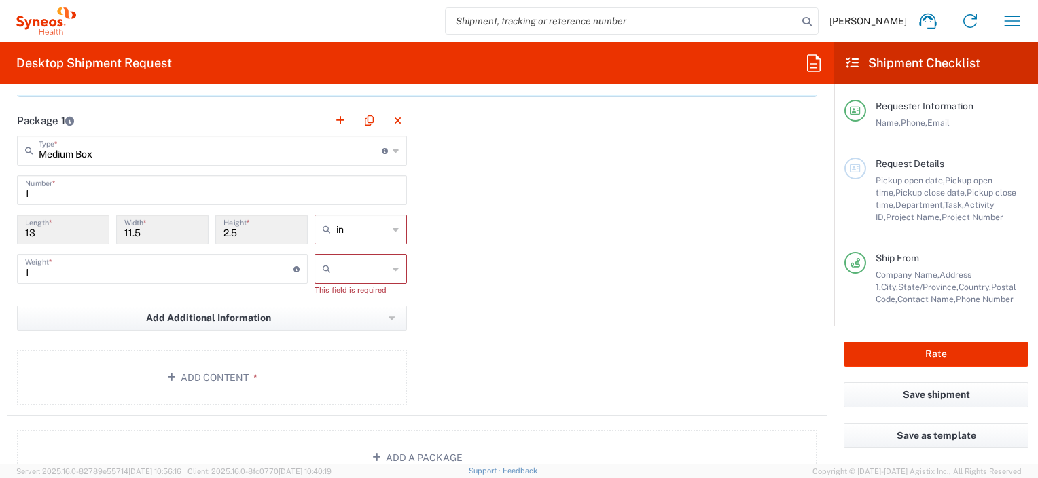
click at [94, 178] on input "1" at bounding box center [211, 189] width 373 height 24
click at [651, 247] on div "Package 1 Medium Box Type * Material used to package goods Envelope Large Box M…" at bounding box center [417, 260] width 820 height 310
click at [117, 256] on input "1" at bounding box center [159, 268] width 268 height 24
click at [386, 255] on div at bounding box center [360, 269] width 92 height 30
click at [386, 265] on div at bounding box center [360, 269] width 92 height 30
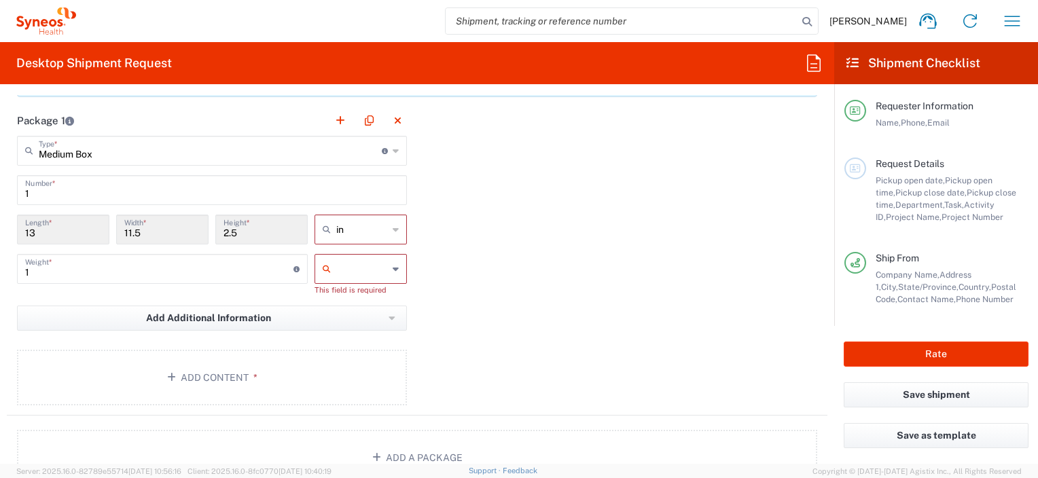
click at [629, 288] on div "Package 1 Medium Box Type * Material used to package goods Envelope Large Box M…" at bounding box center [417, 260] width 820 height 310
click at [369, 320] on button "Add Additional Information" at bounding box center [212, 318] width 390 height 25
click at [354, 258] on input "text" at bounding box center [362, 269] width 52 height 22
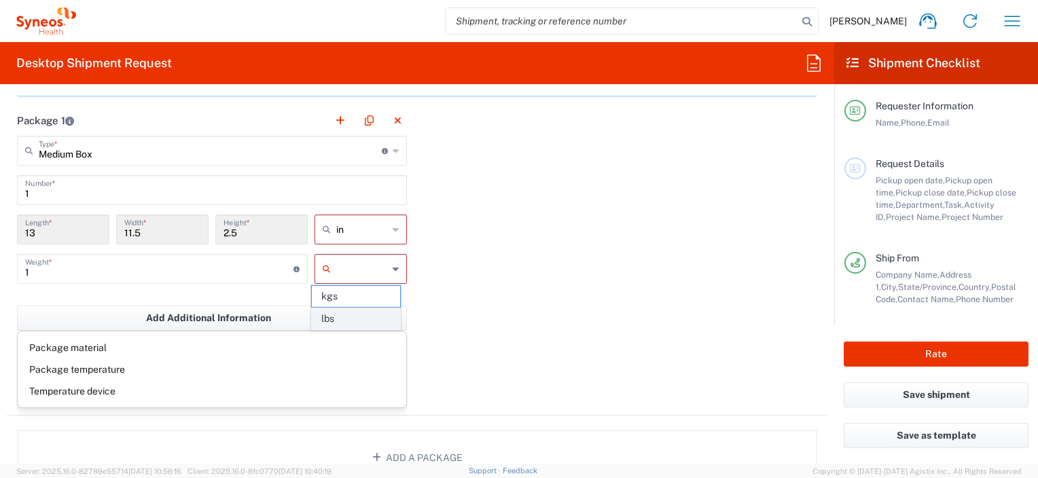
click at [333, 316] on span "lbs" at bounding box center [356, 318] width 88 height 21
type input "lbs"
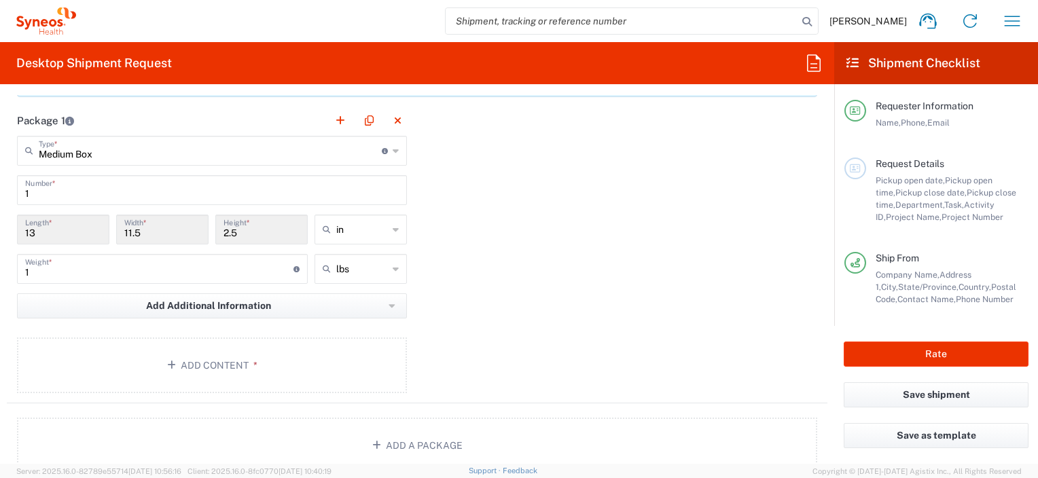
click at [175, 262] on input "1" at bounding box center [159, 268] width 268 height 24
click at [0, 269] on html "[PERSON_NAME] Home Shipment estimator Shipment tracking Desktop shipment reques…" at bounding box center [519, 239] width 1038 height 478
type input "2"
click at [247, 310] on span "Add Additional Information" at bounding box center [208, 305] width 125 height 13
click at [504, 326] on div "Package 1 Medium Box Type * Material used to package goods Envelope Large Box M…" at bounding box center [417, 254] width 820 height 298
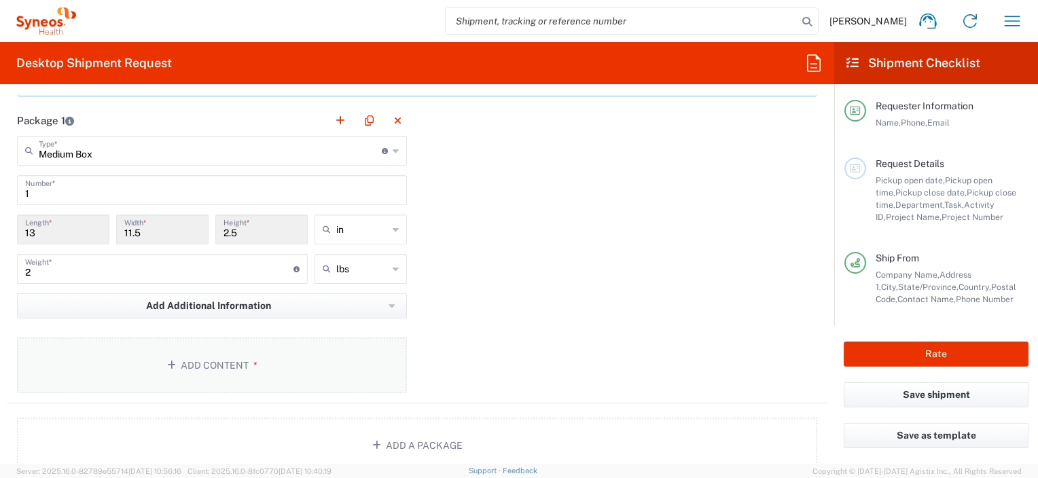
click at [280, 374] on button "Add Content *" at bounding box center [212, 365] width 390 height 56
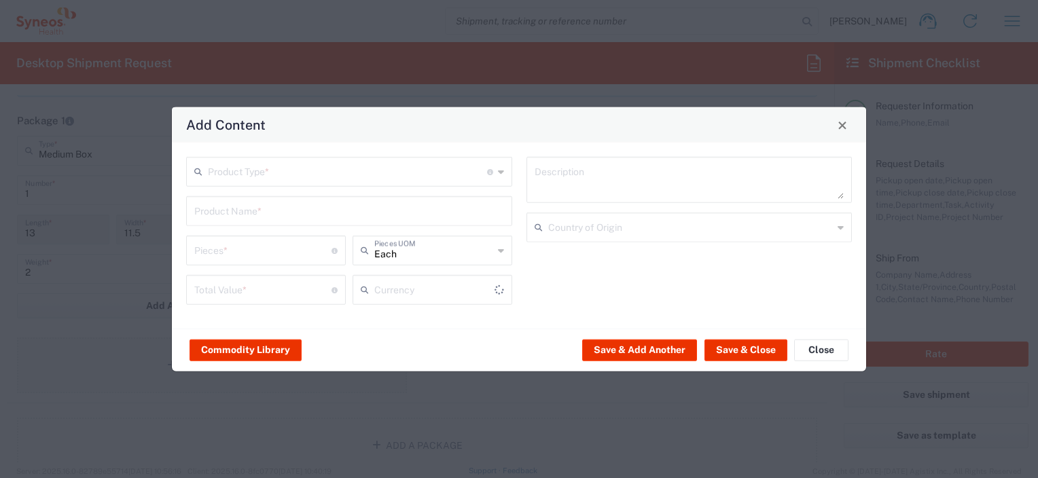
type input "US Dollar"
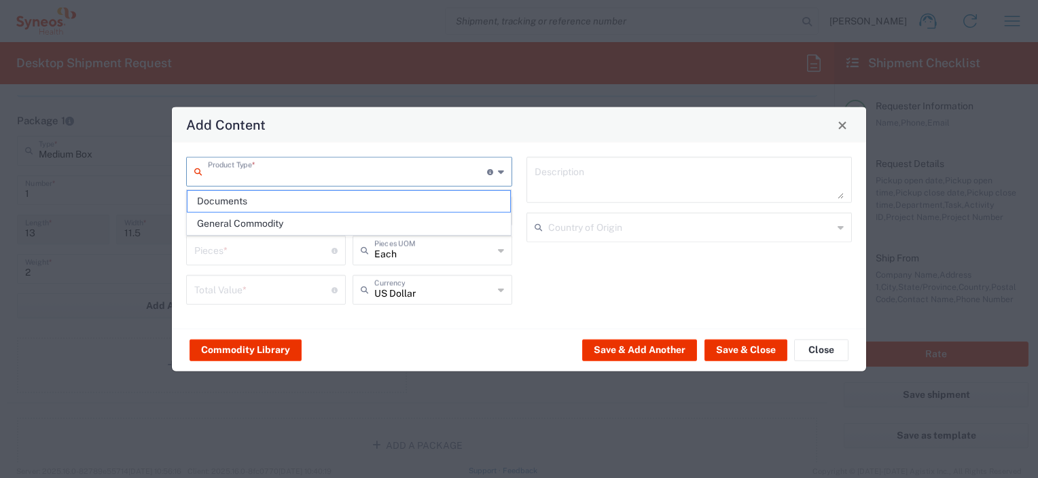
click at [304, 168] on input "text" at bounding box center [347, 171] width 279 height 24
type input "h"
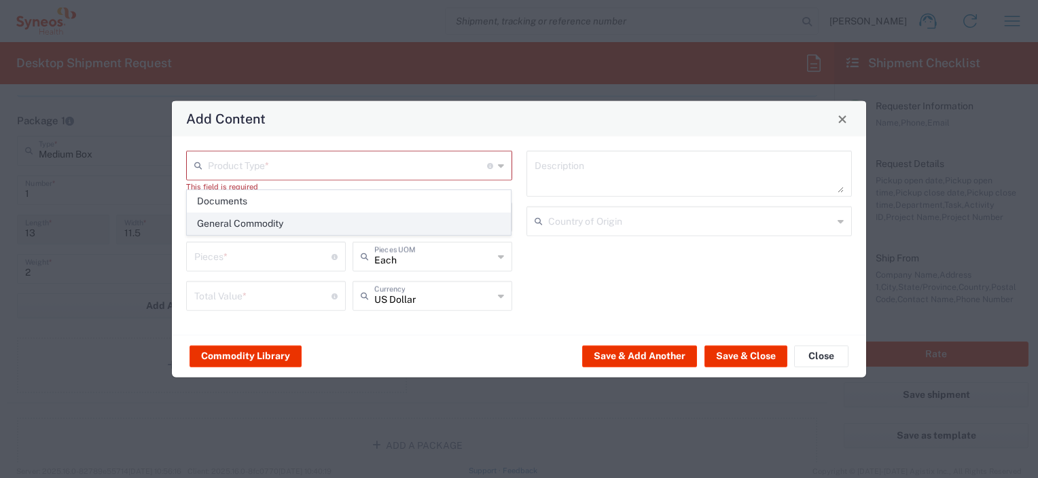
click at [275, 222] on span "General Commodity" at bounding box center [348, 223] width 323 height 21
type input "General Commodity"
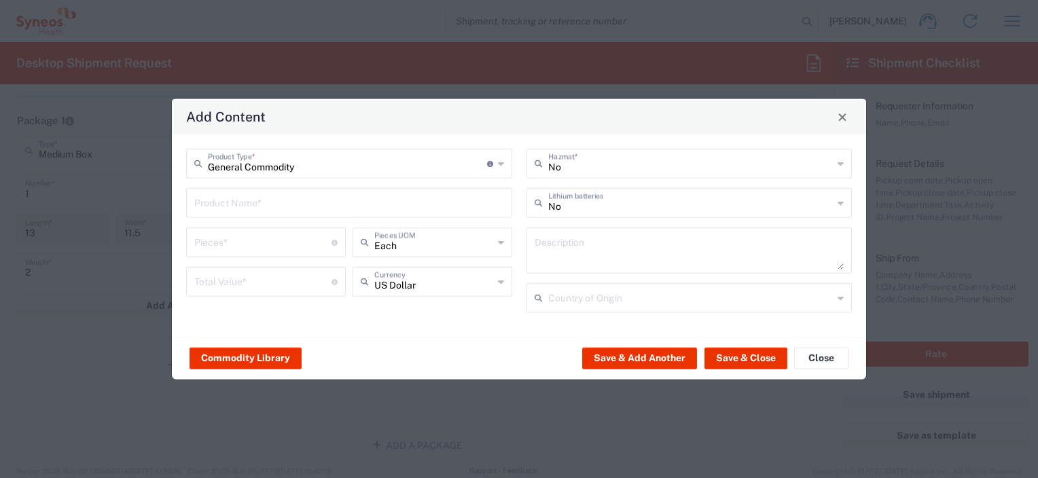
click at [308, 210] on input "text" at bounding box center [349, 202] width 310 height 24
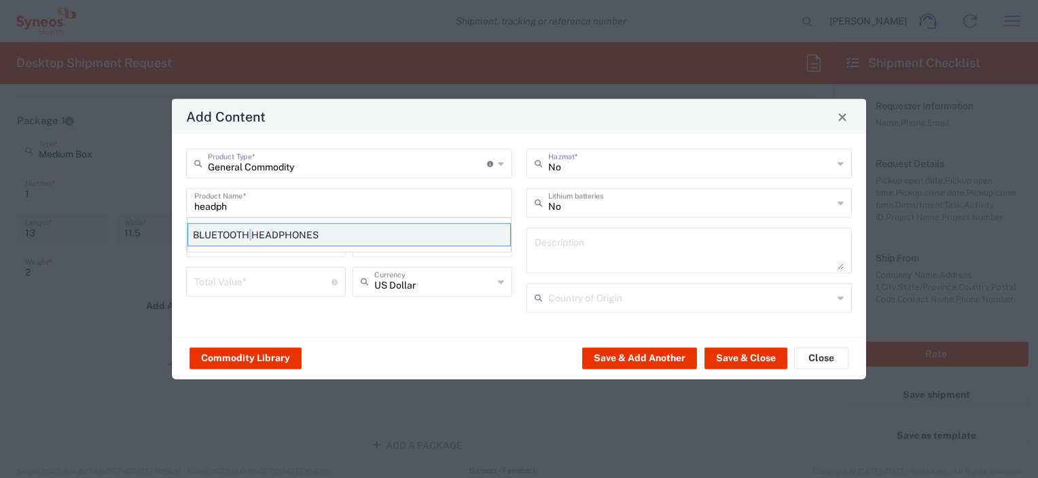
click at [251, 225] on div "BLUETOOTH HEADPHONES" at bounding box center [348, 234] width 323 height 23
type input "BLUETOOTH HEADPHONES"
type input "1"
type textarea "PLASTIC"
type input "[GEOGRAPHIC_DATA]"
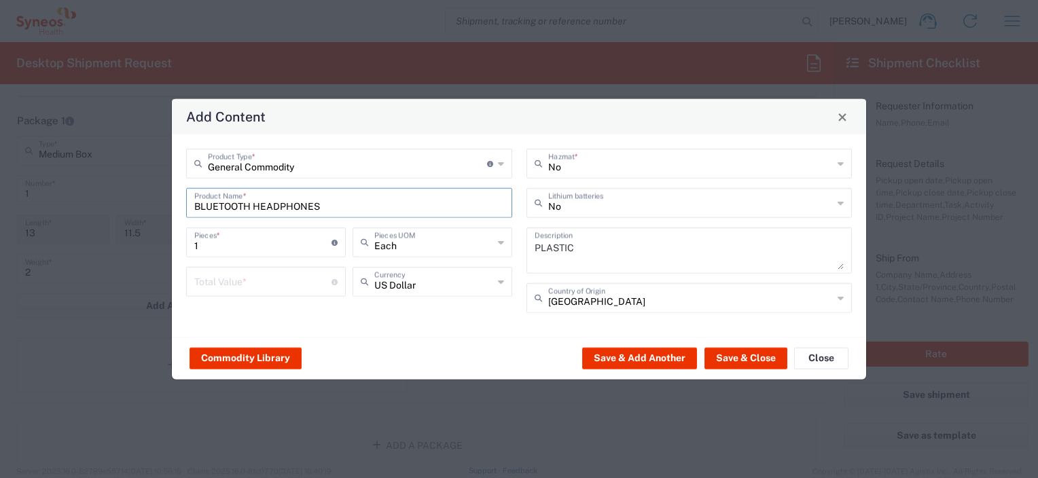
click at [277, 280] on input "number" at bounding box center [262, 281] width 137 height 24
type input "78"
click at [746, 356] on button "Save & Close" at bounding box center [745, 358] width 83 height 22
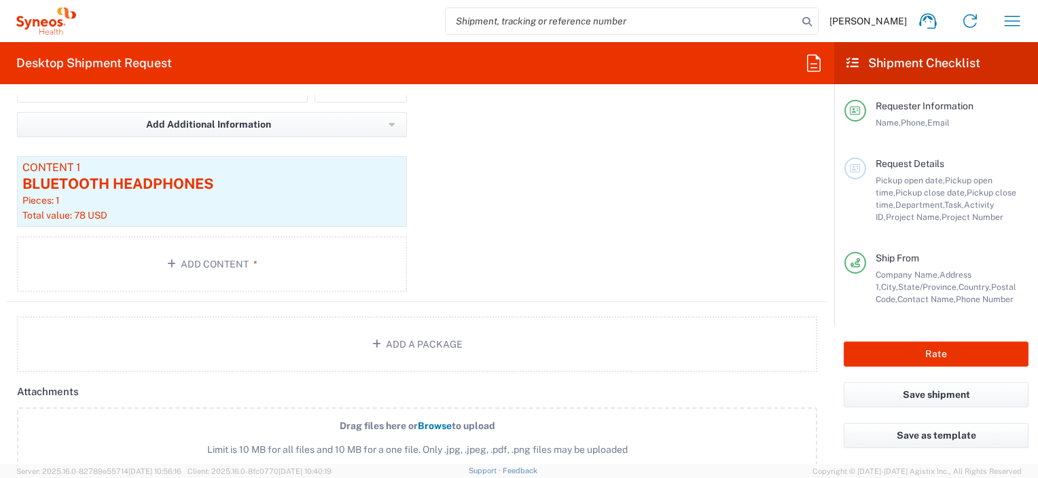
scroll to position [1472, 0]
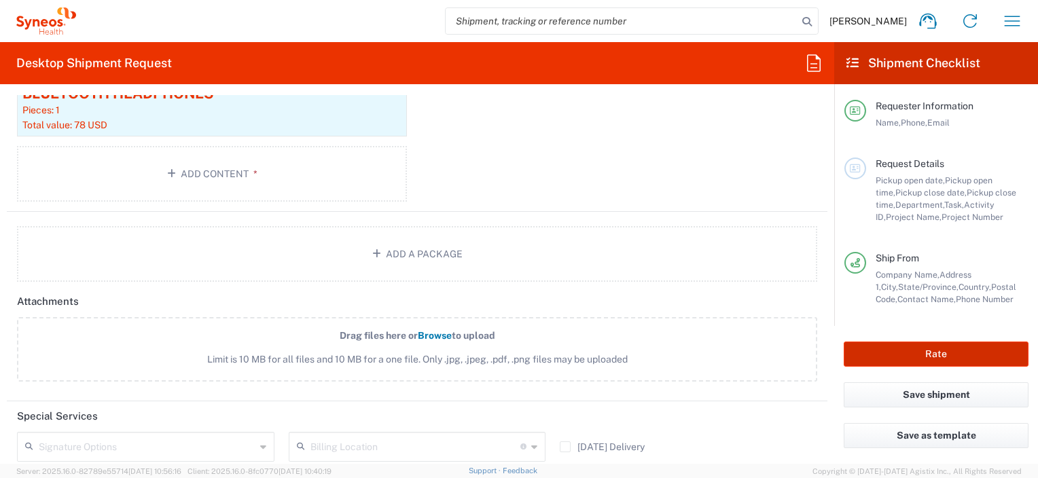
drag, startPoint x: 887, startPoint y: 346, endPoint x: 435, endPoint y: 412, distance: 456.3
click at [888, 346] on button "Rate" at bounding box center [935, 354] width 185 height 25
type input "**6183 DEPARTMENTAL EXPENSE"
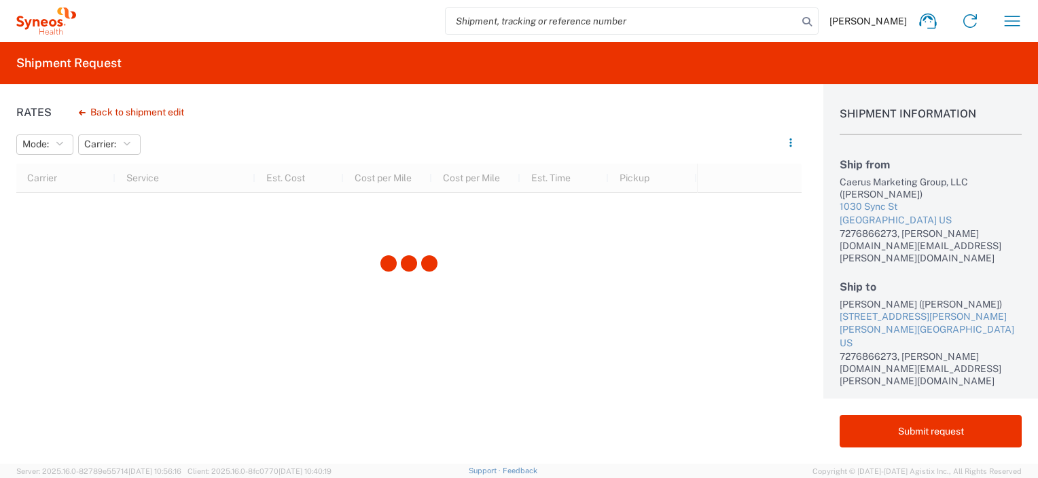
scroll to position [81, 0]
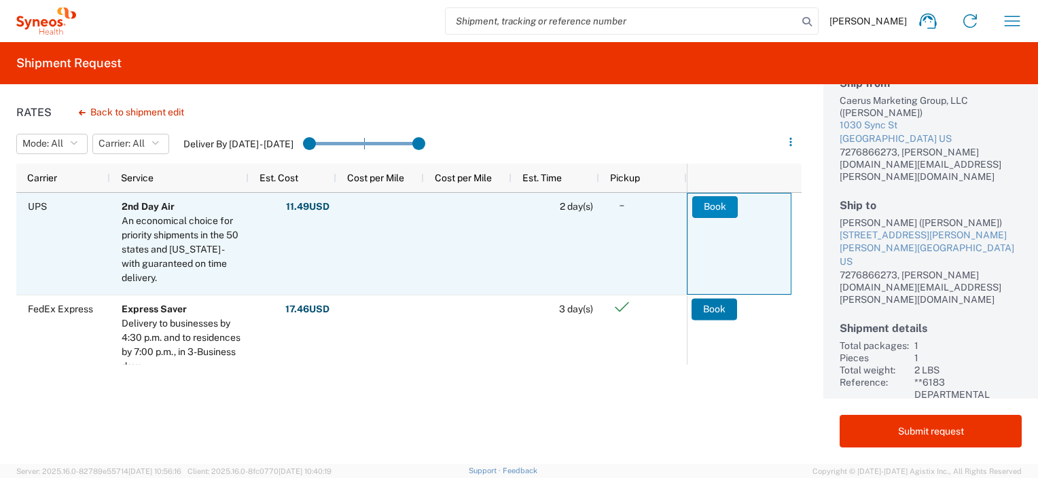
click at [723, 203] on button "Book" at bounding box center [714, 207] width 45 height 22
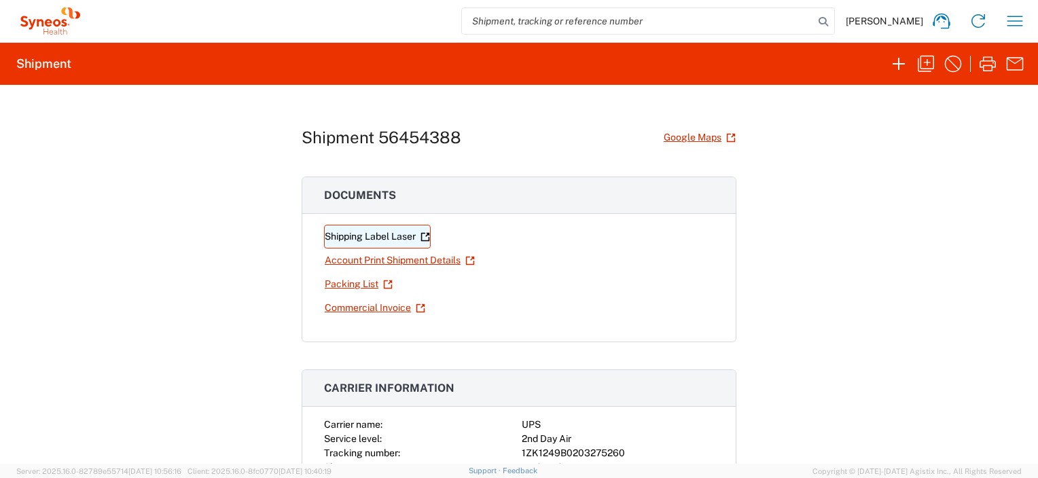
click at [377, 237] on link "Shipping Label Laser" at bounding box center [377, 237] width 107 height 24
click at [361, 239] on link "Shipping Label Laser" at bounding box center [377, 237] width 107 height 24
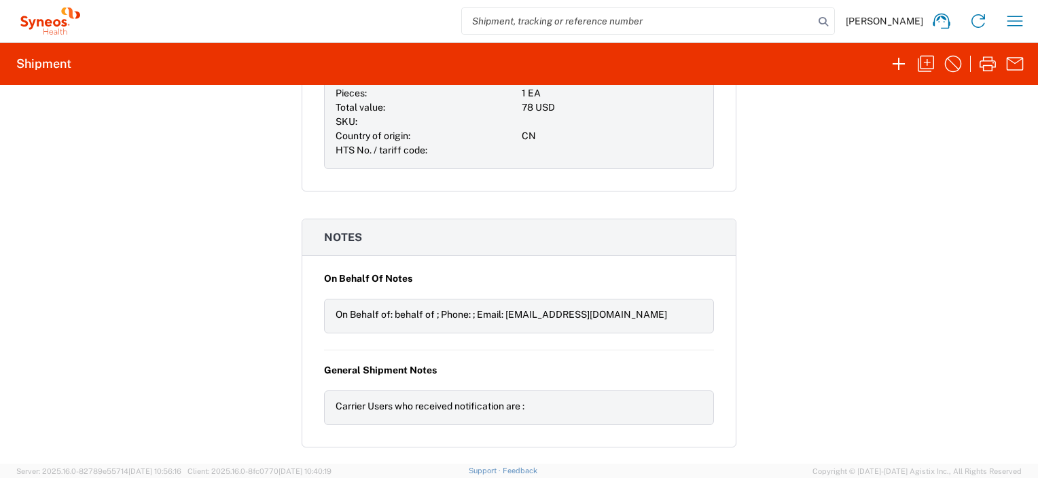
scroll to position [1372, 0]
